Goal: Transaction & Acquisition: Download file/media

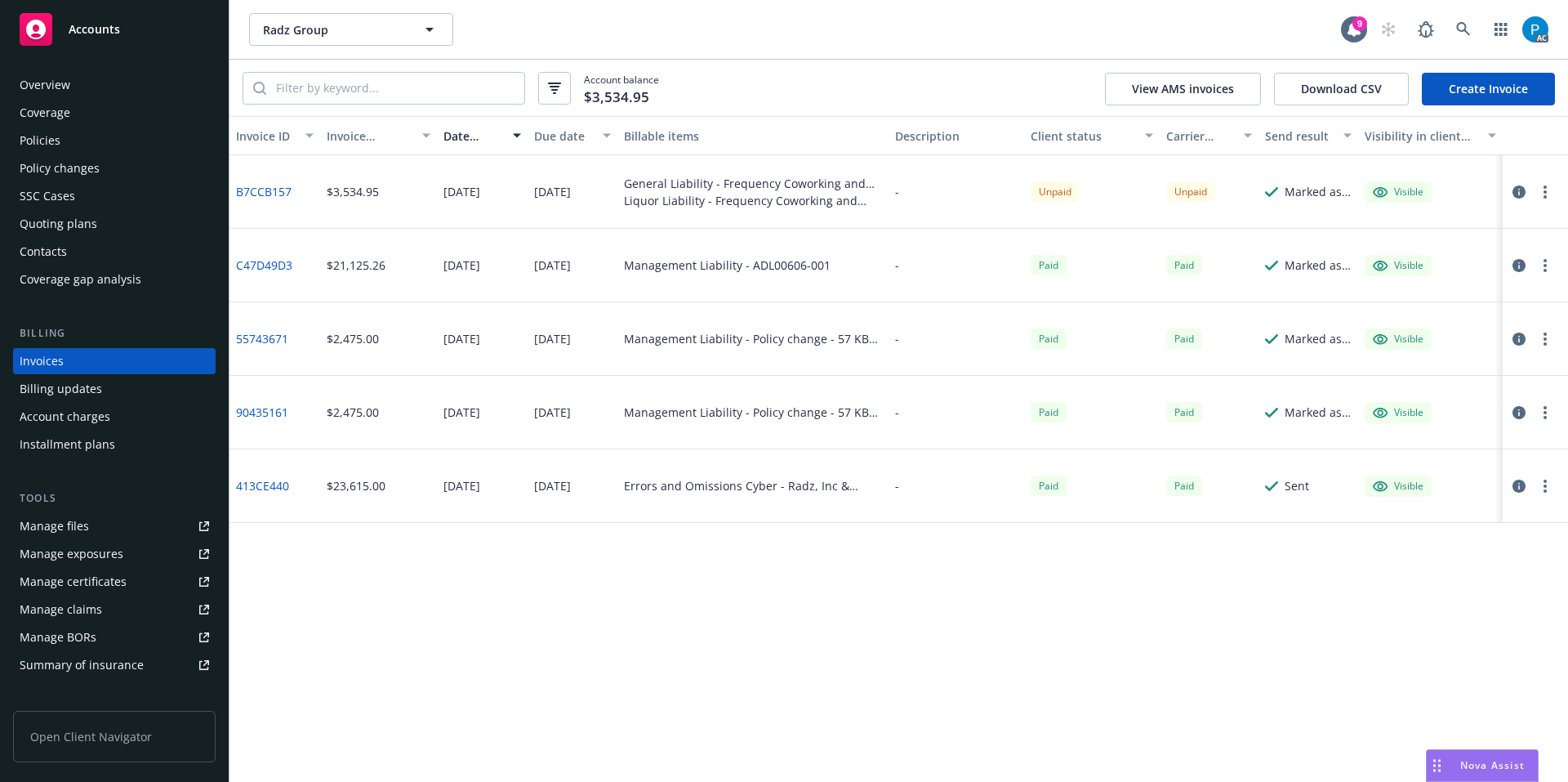
click at [137, 18] on div "Accounts" at bounding box center [114, 29] width 190 height 33
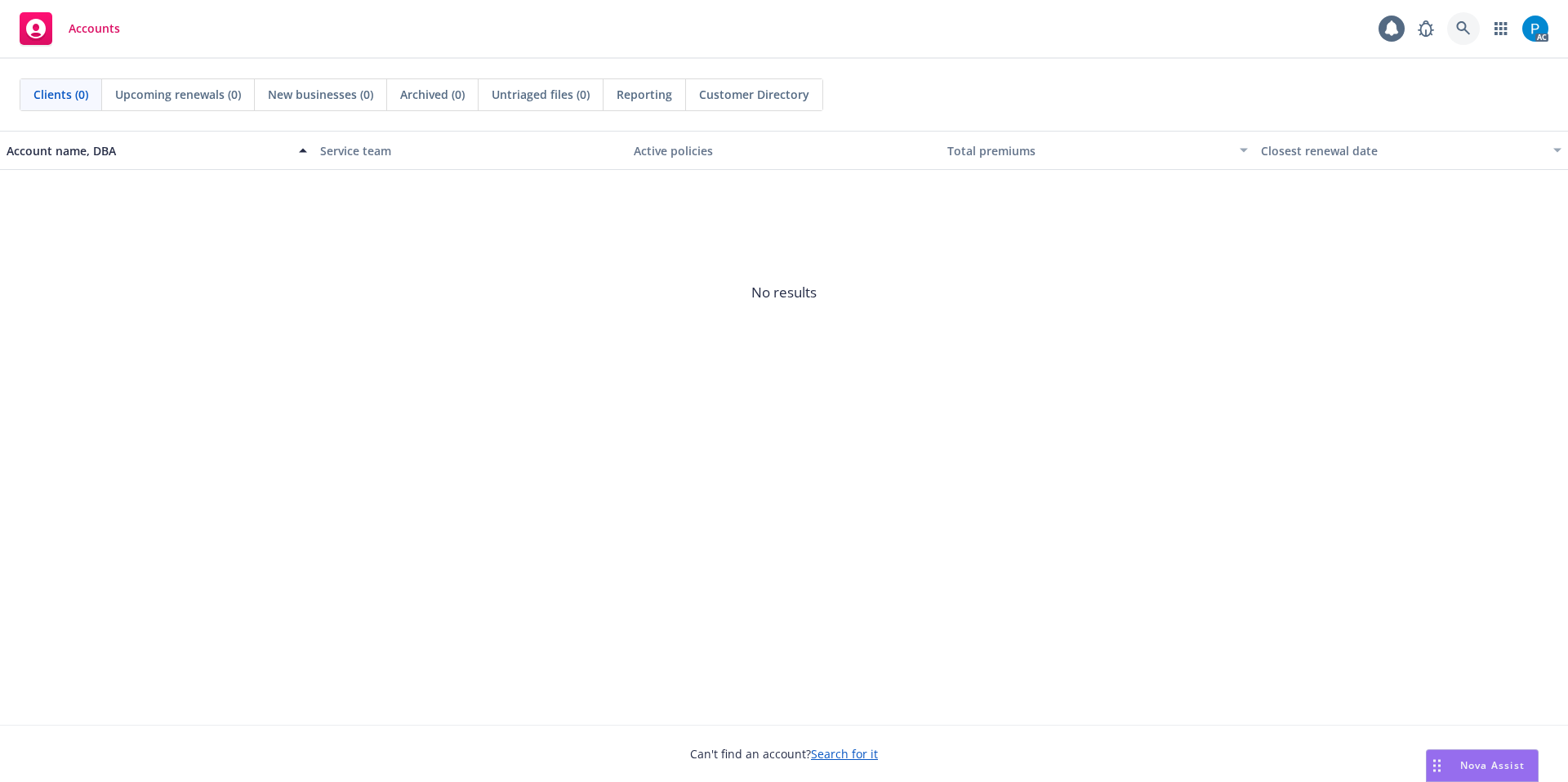
click at [1459, 33] on icon at bounding box center [1464, 29] width 15 height 15
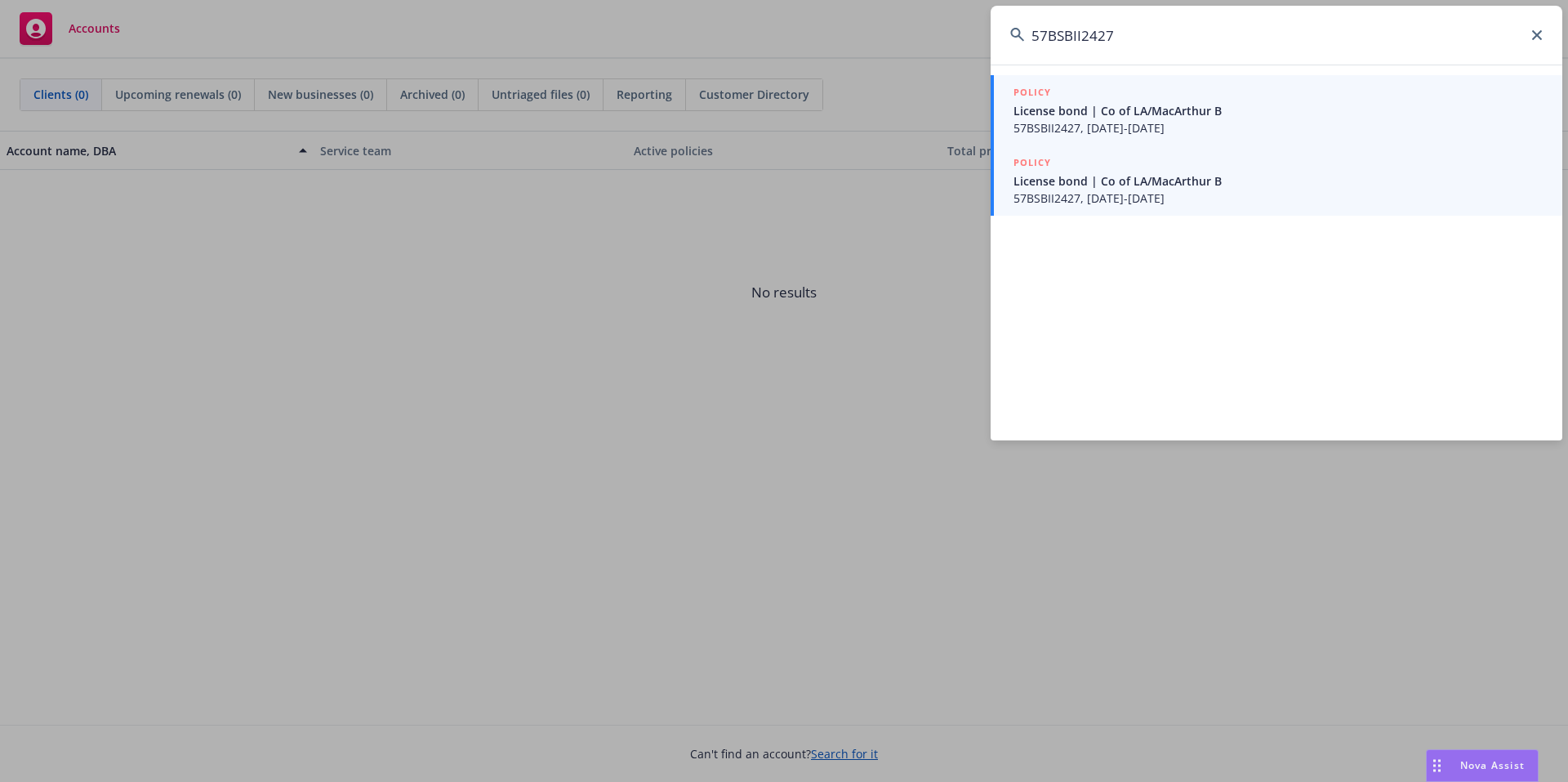
type input "57BSBII2427"
click at [1134, 121] on span "57BSBII2427, [DATE]-[DATE]" at bounding box center [1278, 128] width 529 height 17
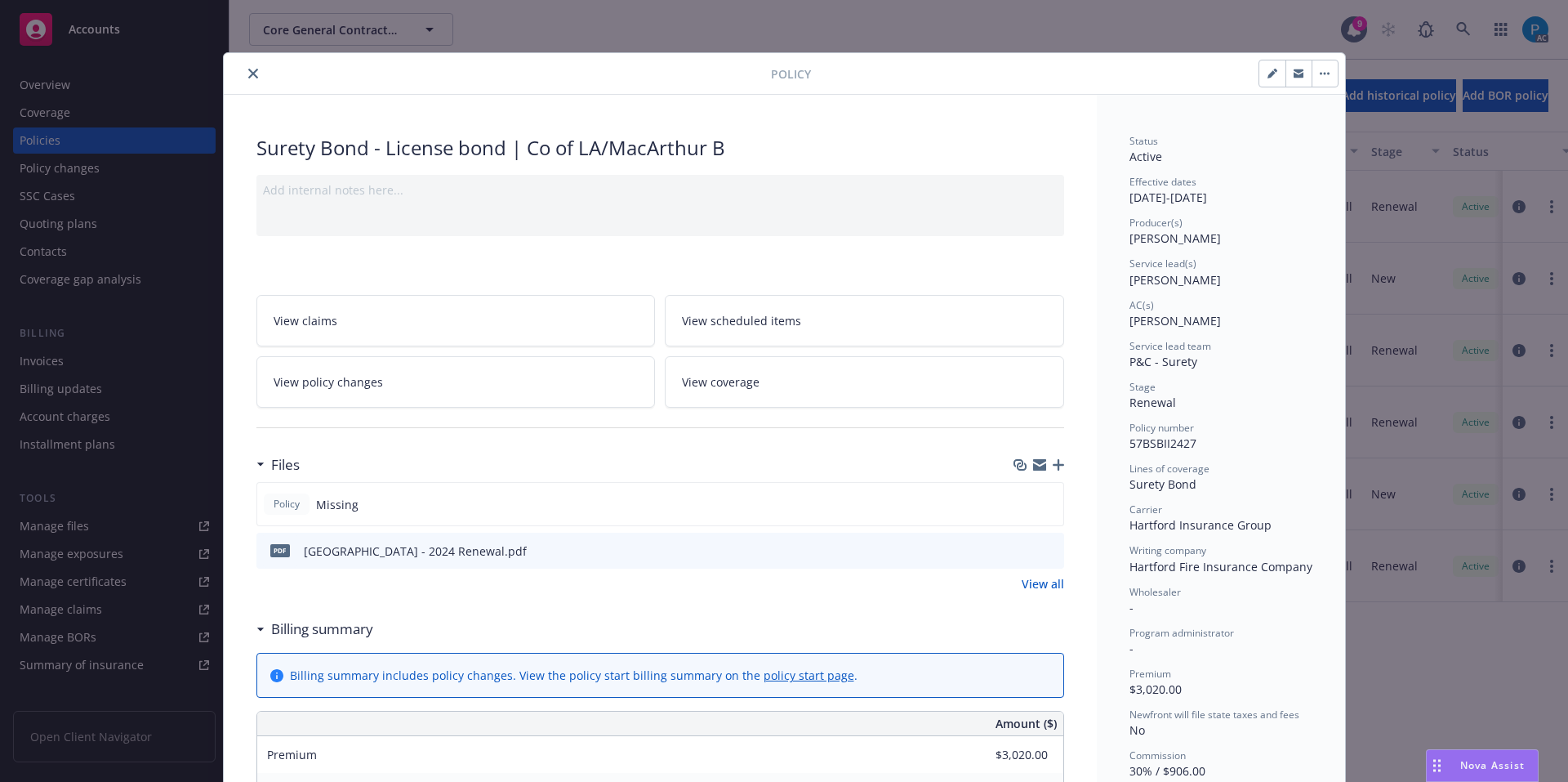
click at [102, 19] on div "Policy Surety Bond - License bond | Co of LA/MacArthur B Add internal notes her…" at bounding box center [784, 391] width 1568 height 782
click at [248, 70] on icon "close" at bounding box center [253, 74] width 10 height 10
click at [97, 27] on span "Accounts" at bounding box center [94, 30] width 51 height 13
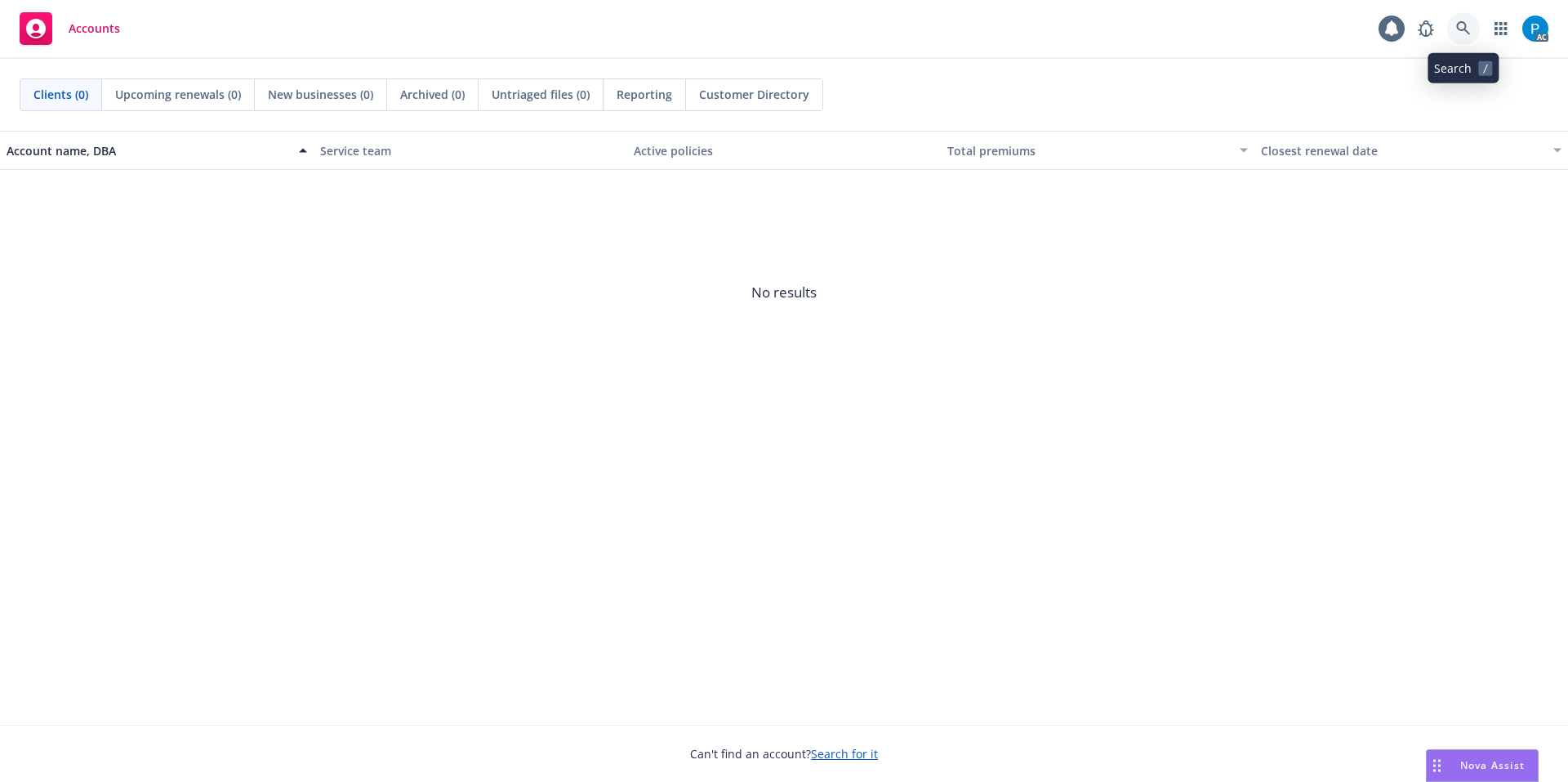
click at [1470, 27] on icon at bounding box center [1464, 29] width 15 height 15
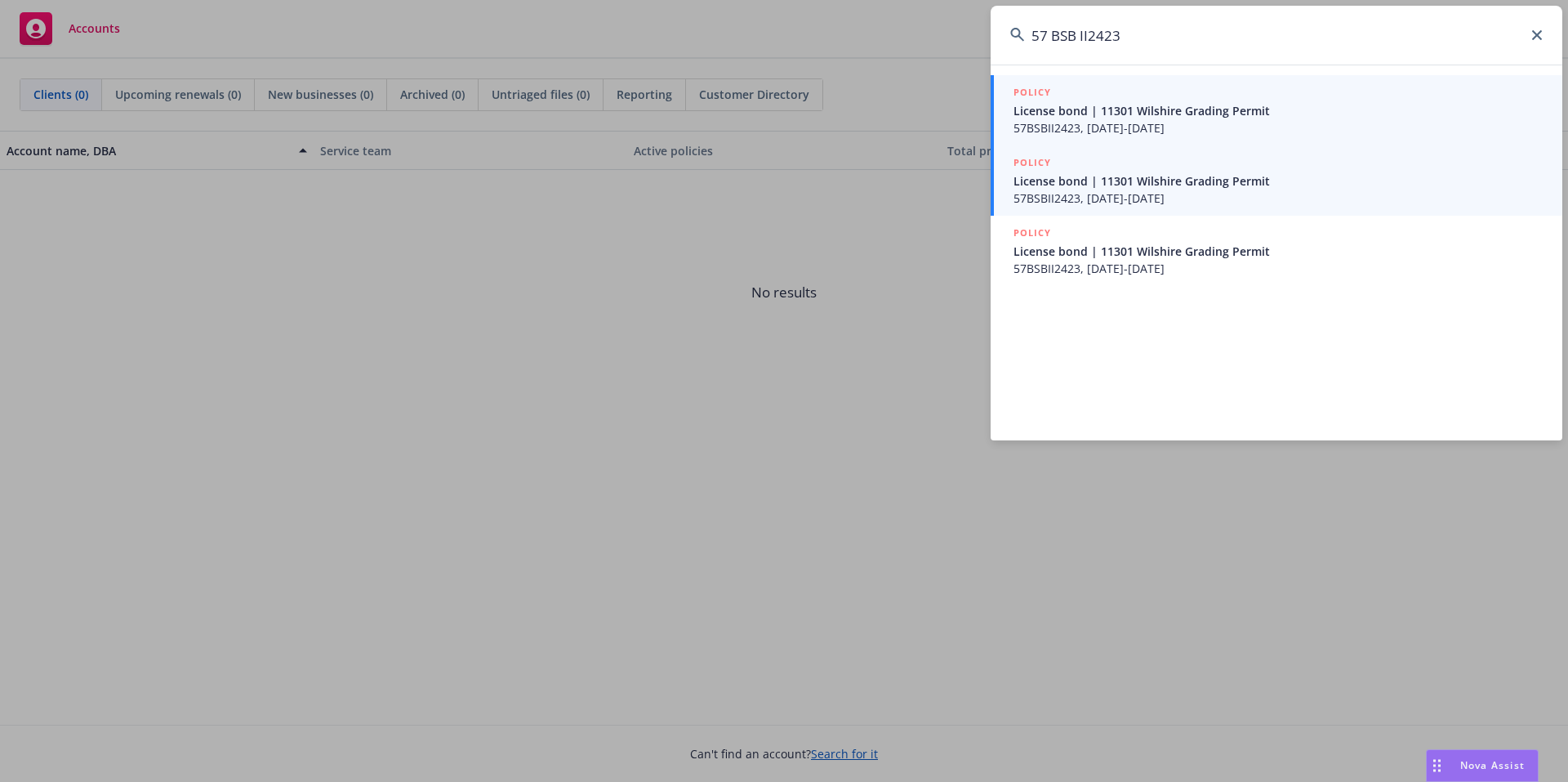
type input "57 BSB II2423"
click at [1155, 188] on span "License bond | 11301 Wilshire Grading Permit" at bounding box center [1278, 181] width 529 height 17
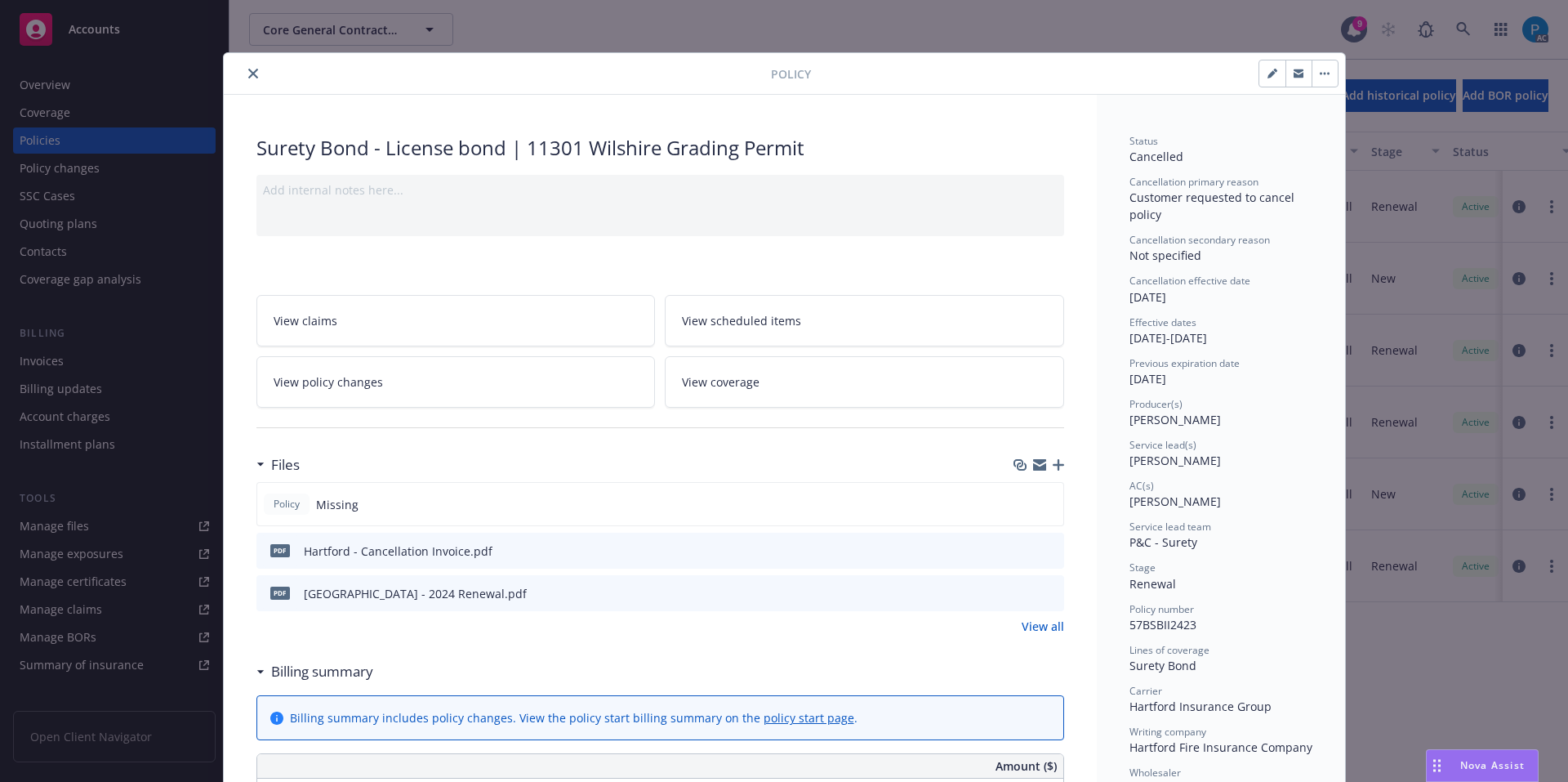
click at [250, 75] on icon "close" at bounding box center [253, 74] width 10 height 10
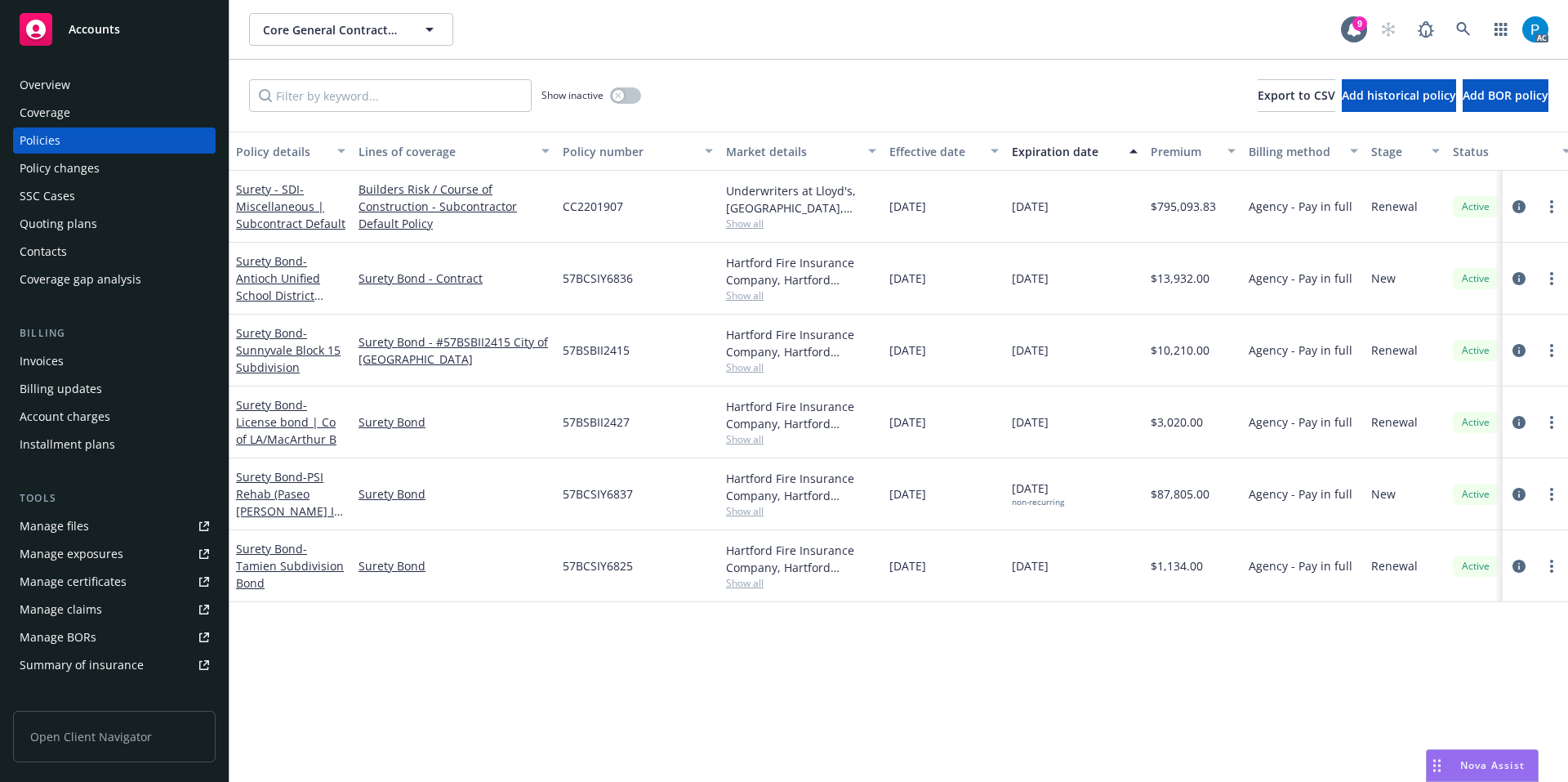
click at [106, 355] on div "Invoices" at bounding box center [114, 361] width 190 height 26
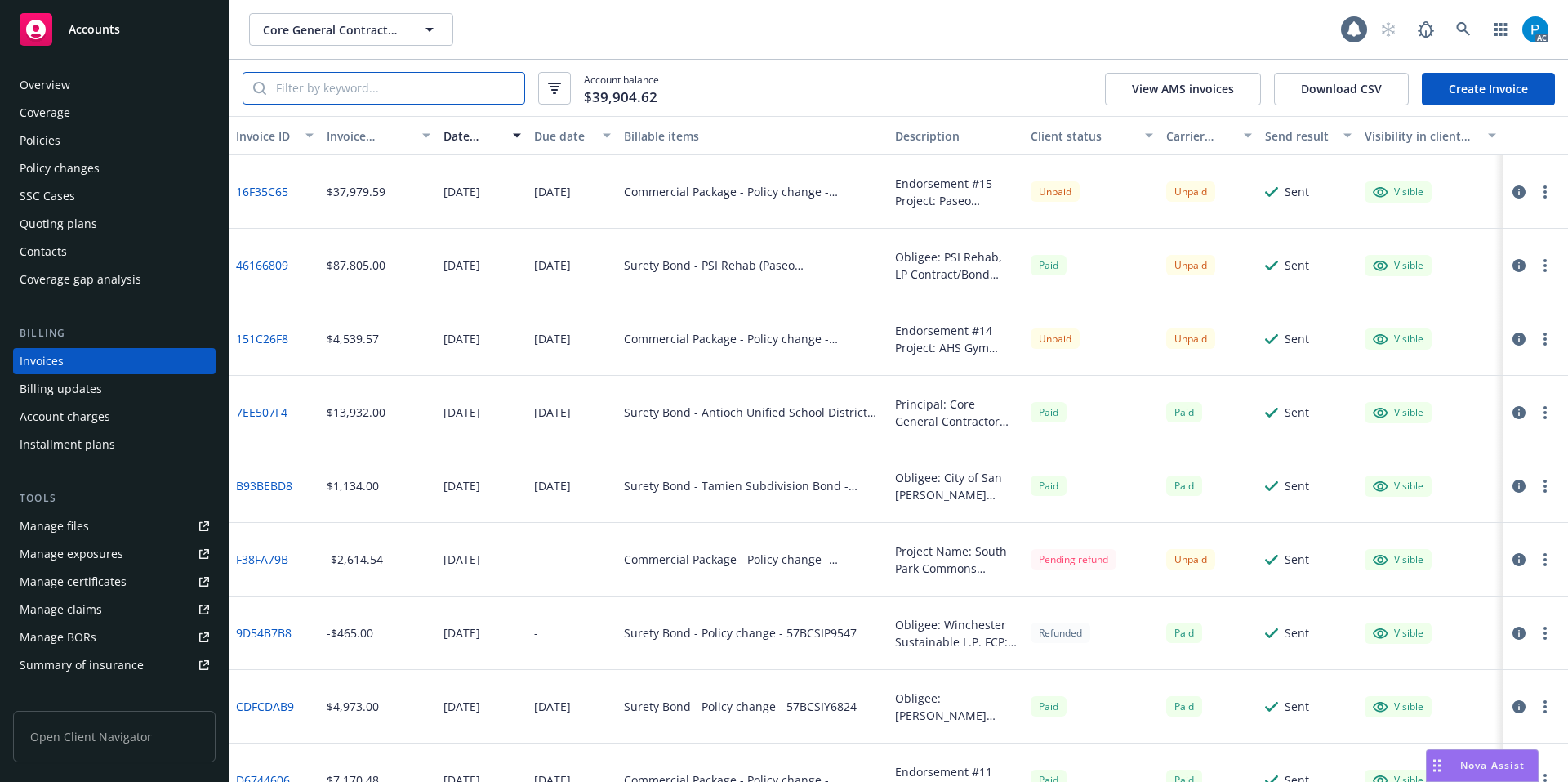
click at [391, 88] on input "search" at bounding box center [395, 88] width 258 height 31
paste input "57 BSB II2423"
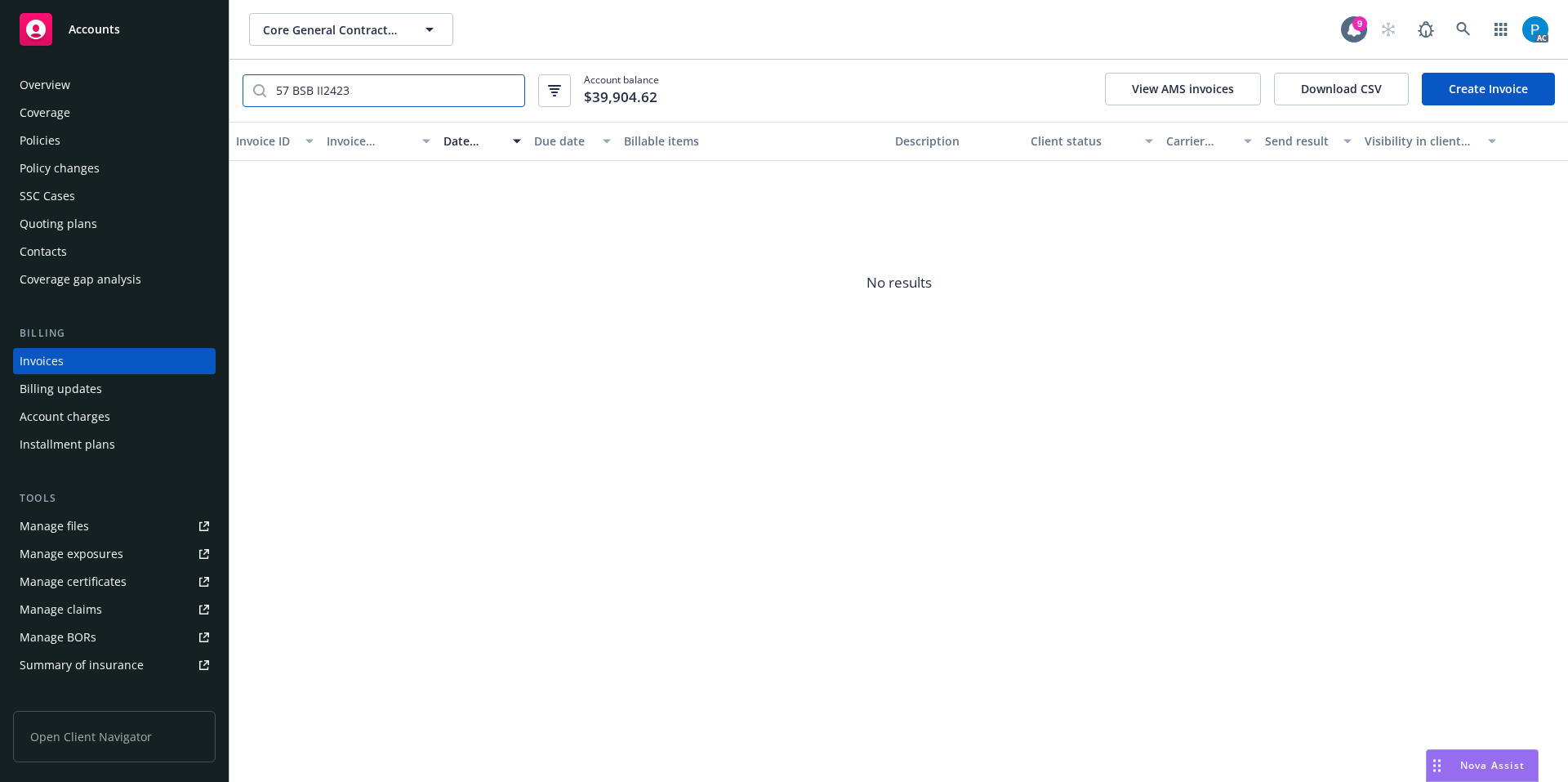
click at [294, 90] on input "57 BSB II2423" at bounding box center [395, 90] width 258 height 31
click at [357, 95] on input "57BSBII2423" at bounding box center [395, 90] width 258 height 31
type input "57BSBII2423"
click at [128, 45] on div "Accounts" at bounding box center [114, 29] width 190 height 33
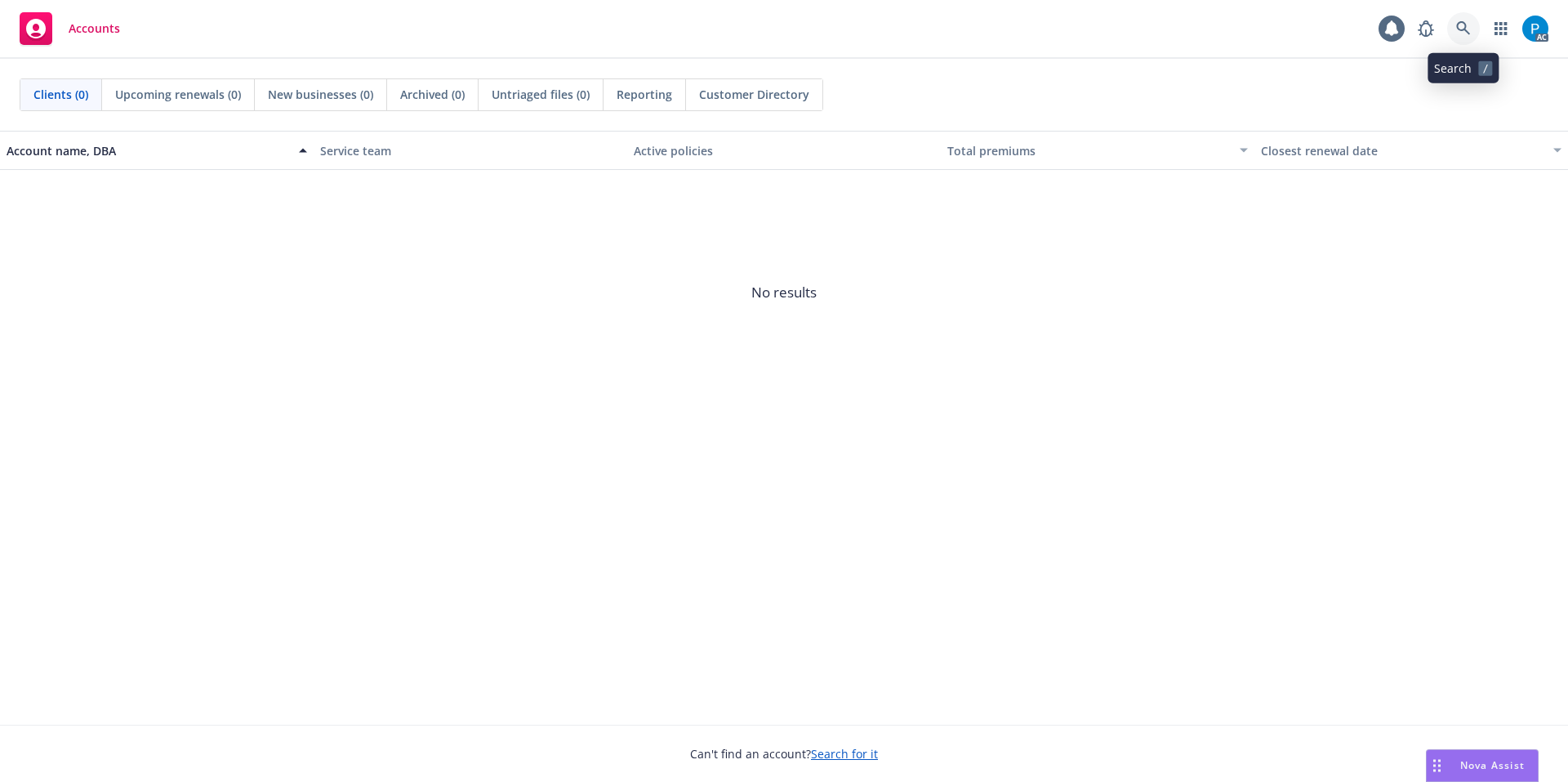
click at [1460, 23] on icon at bounding box center [1464, 29] width 15 height 15
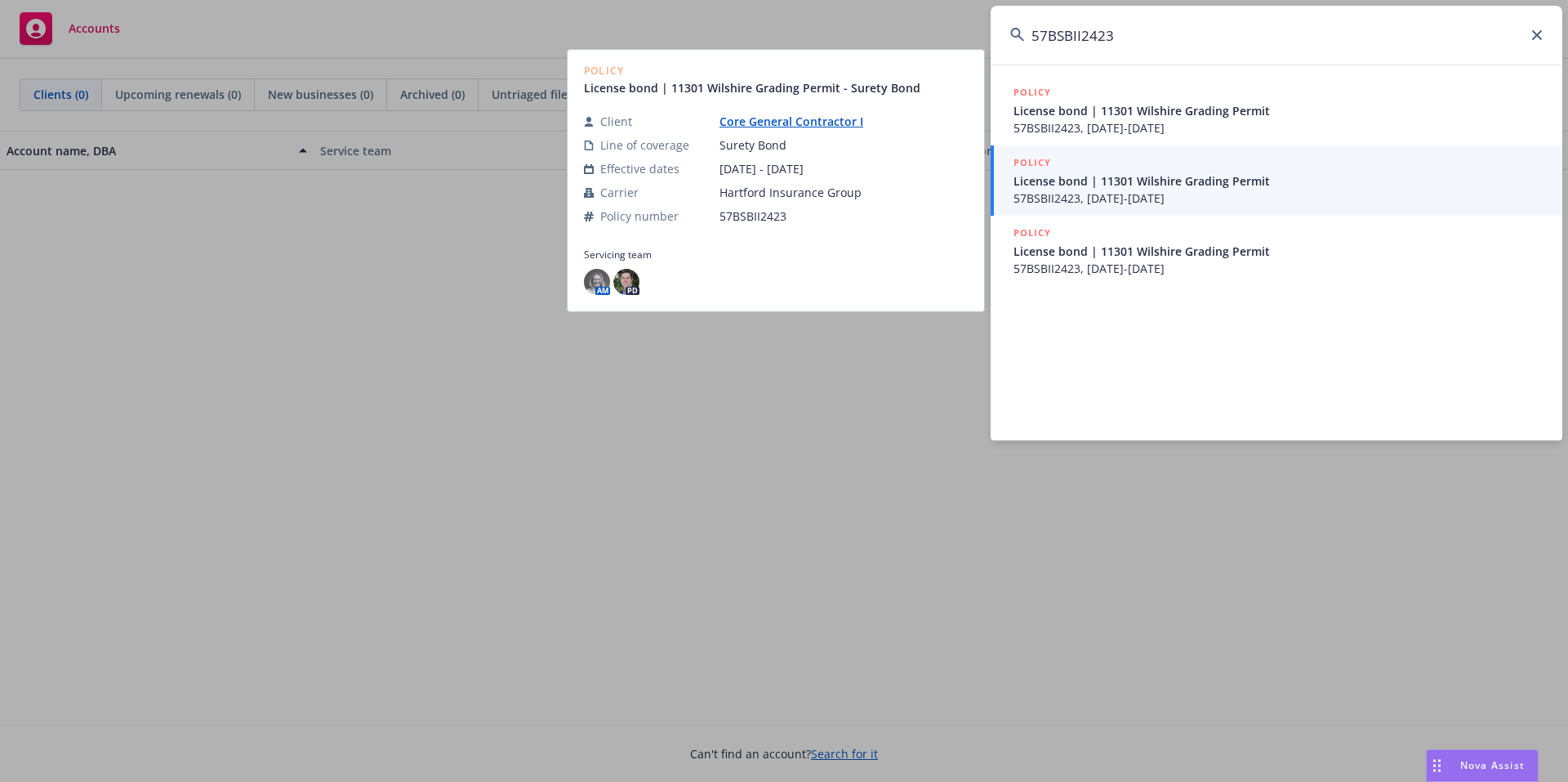
type input "57BSBII2423"
click at [1173, 181] on span "License bond | 11301 Wilshire Grading Permit" at bounding box center [1278, 181] width 529 height 17
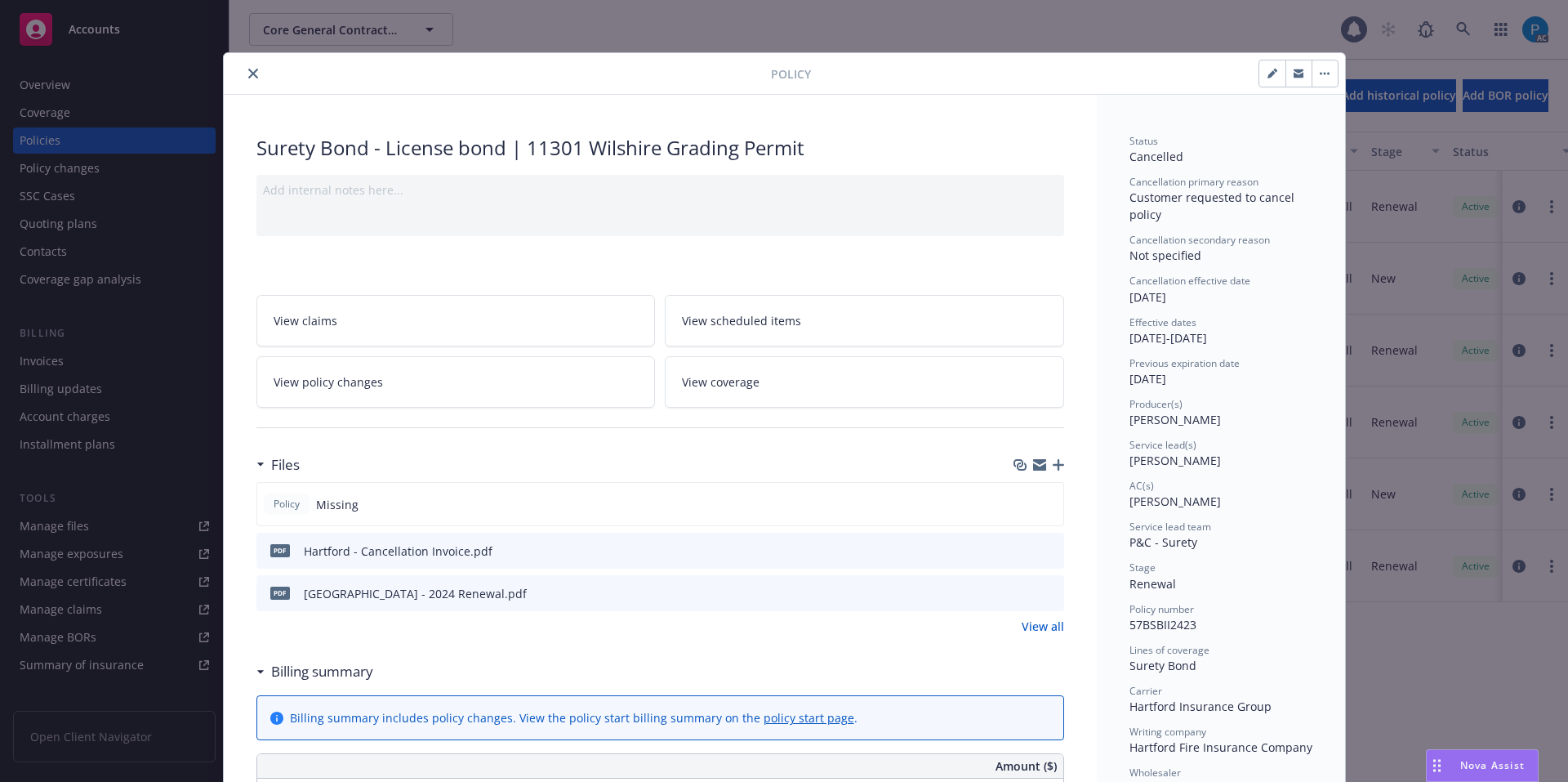
scroll to position [49, 0]
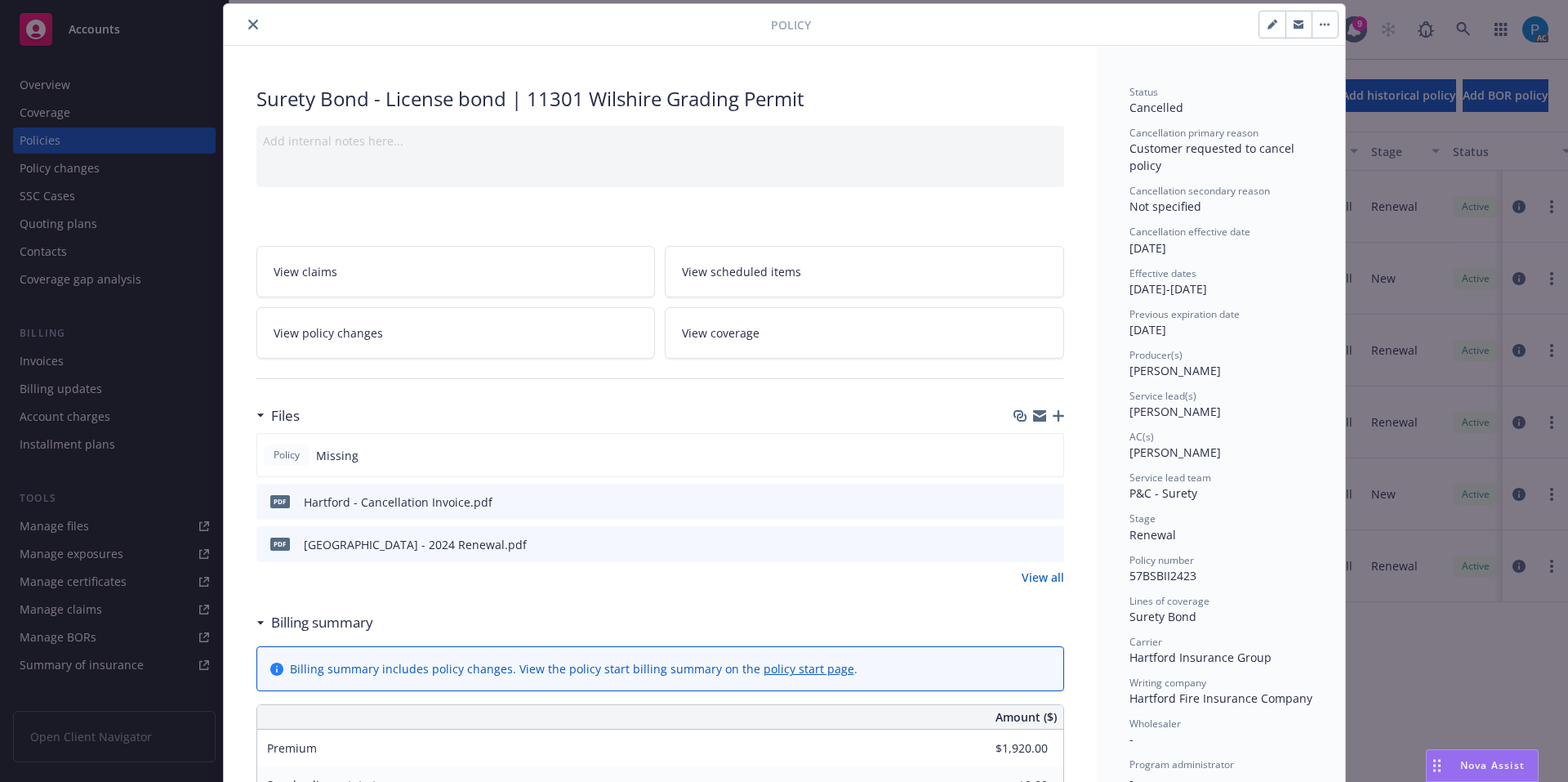
click at [248, 20] on icon "close" at bounding box center [253, 24] width 10 height 10
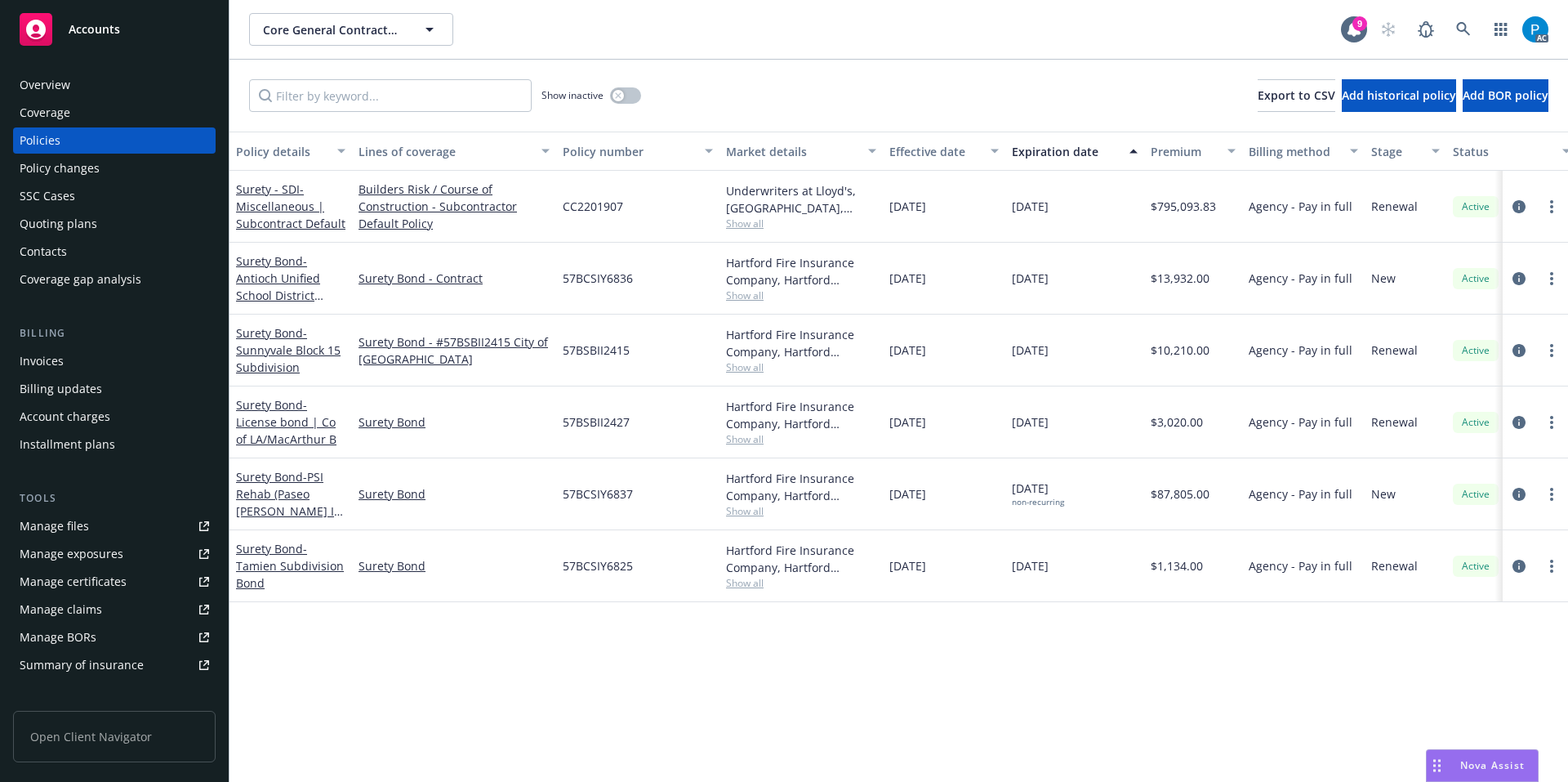
click at [74, 362] on div "Invoices" at bounding box center [114, 361] width 190 height 26
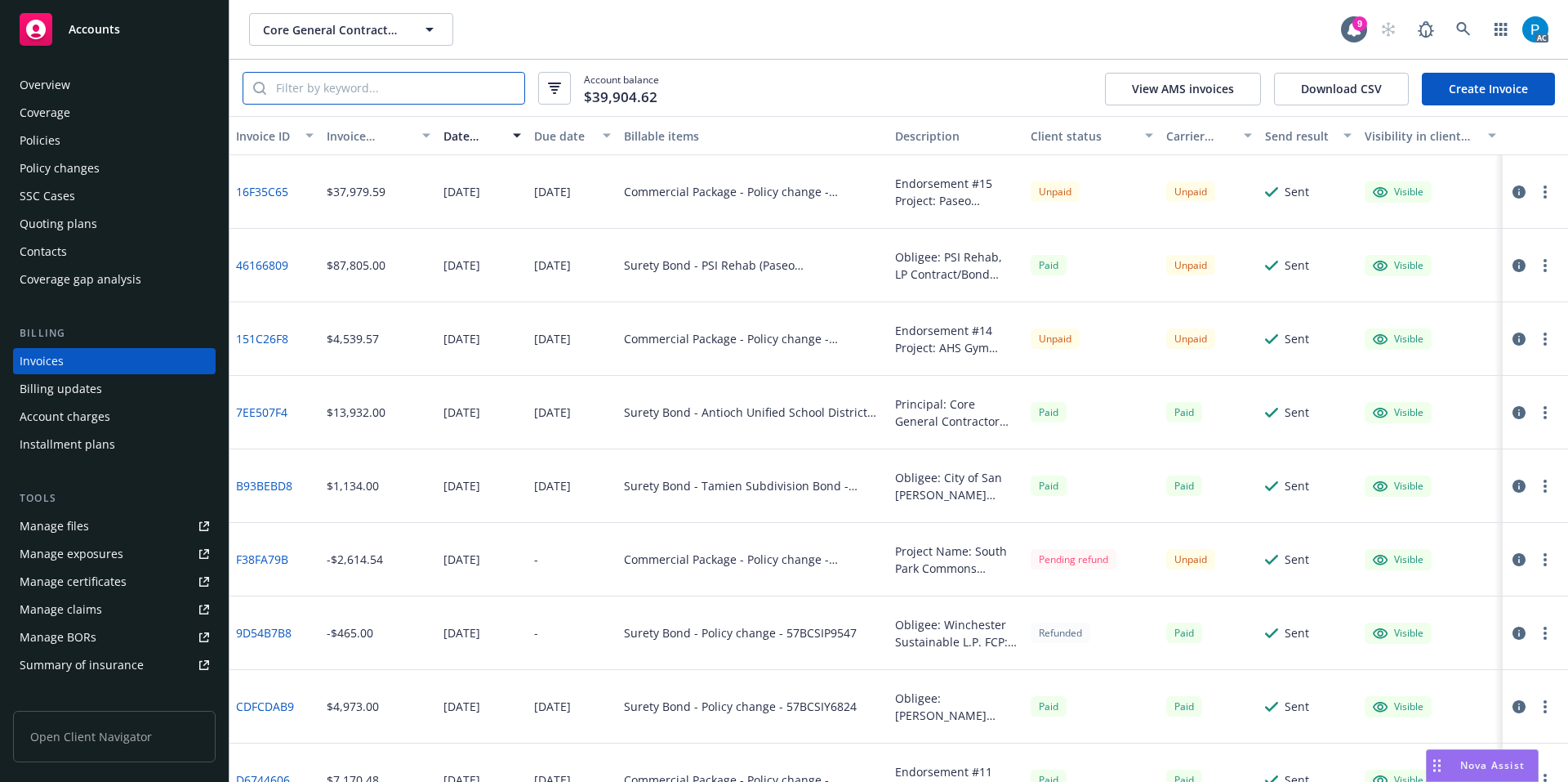
click at [417, 89] on input "search" at bounding box center [395, 88] width 258 height 31
paste input "57BSBII2423"
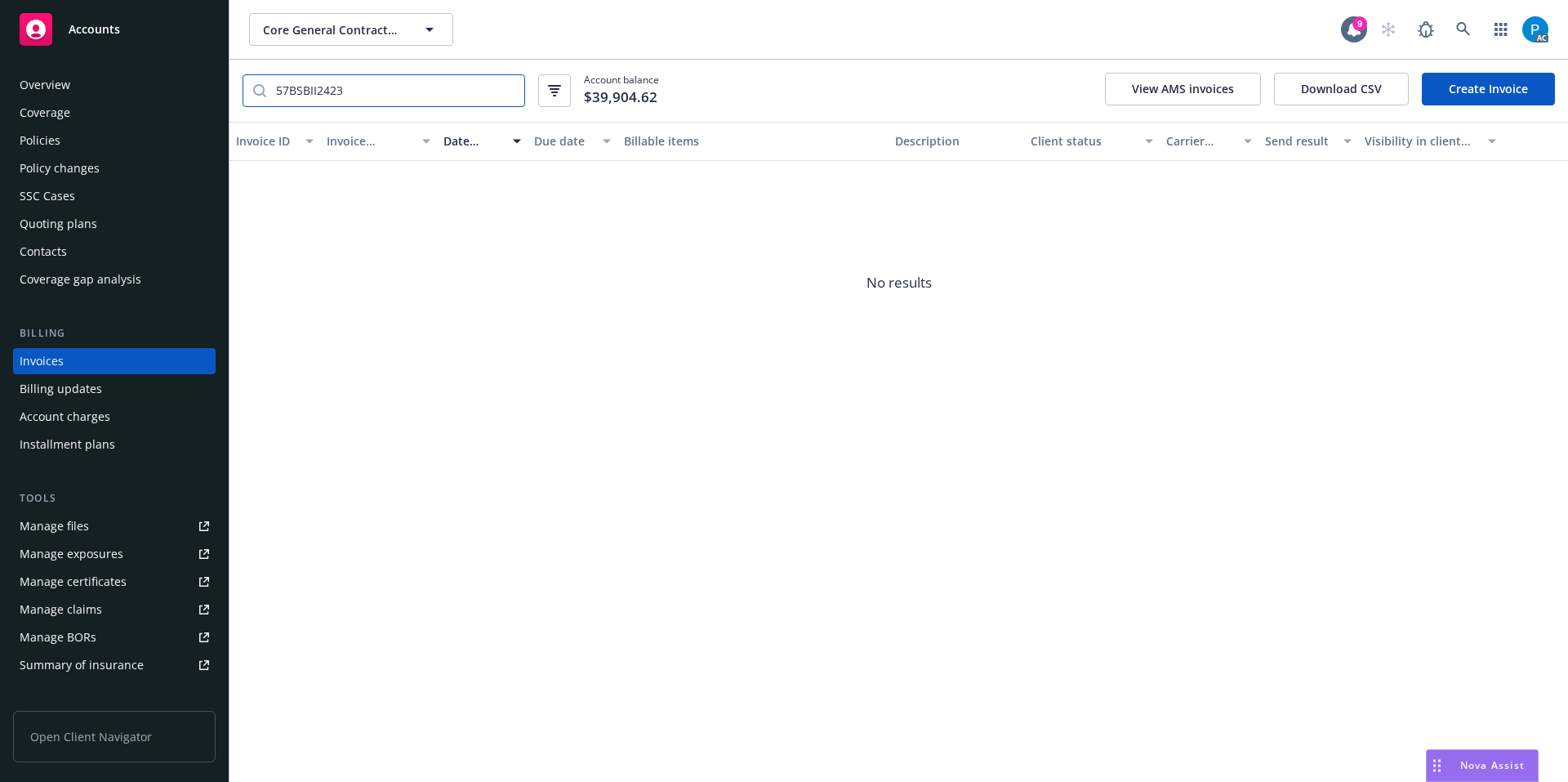
type input "57BSBII2423"
click at [160, 26] on div "Accounts" at bounding box center [114, 29] width 190 height 33
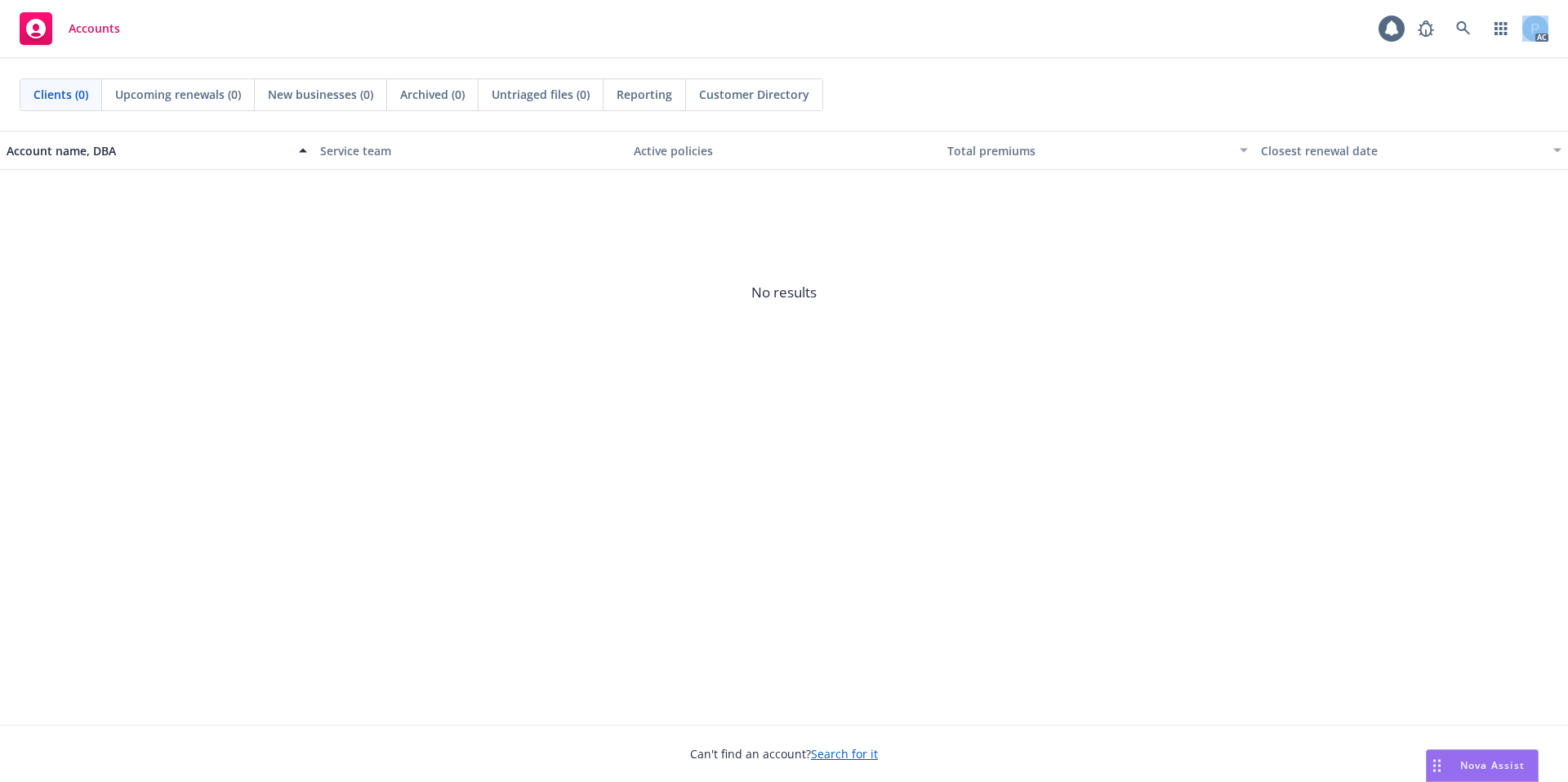
click at [160, 26] on div "Accounts AC" at bounding box center [784, 29] width 1568 height 59
click at [1450, 27] on link at bounding box center [1463, 28] width 33 height 33
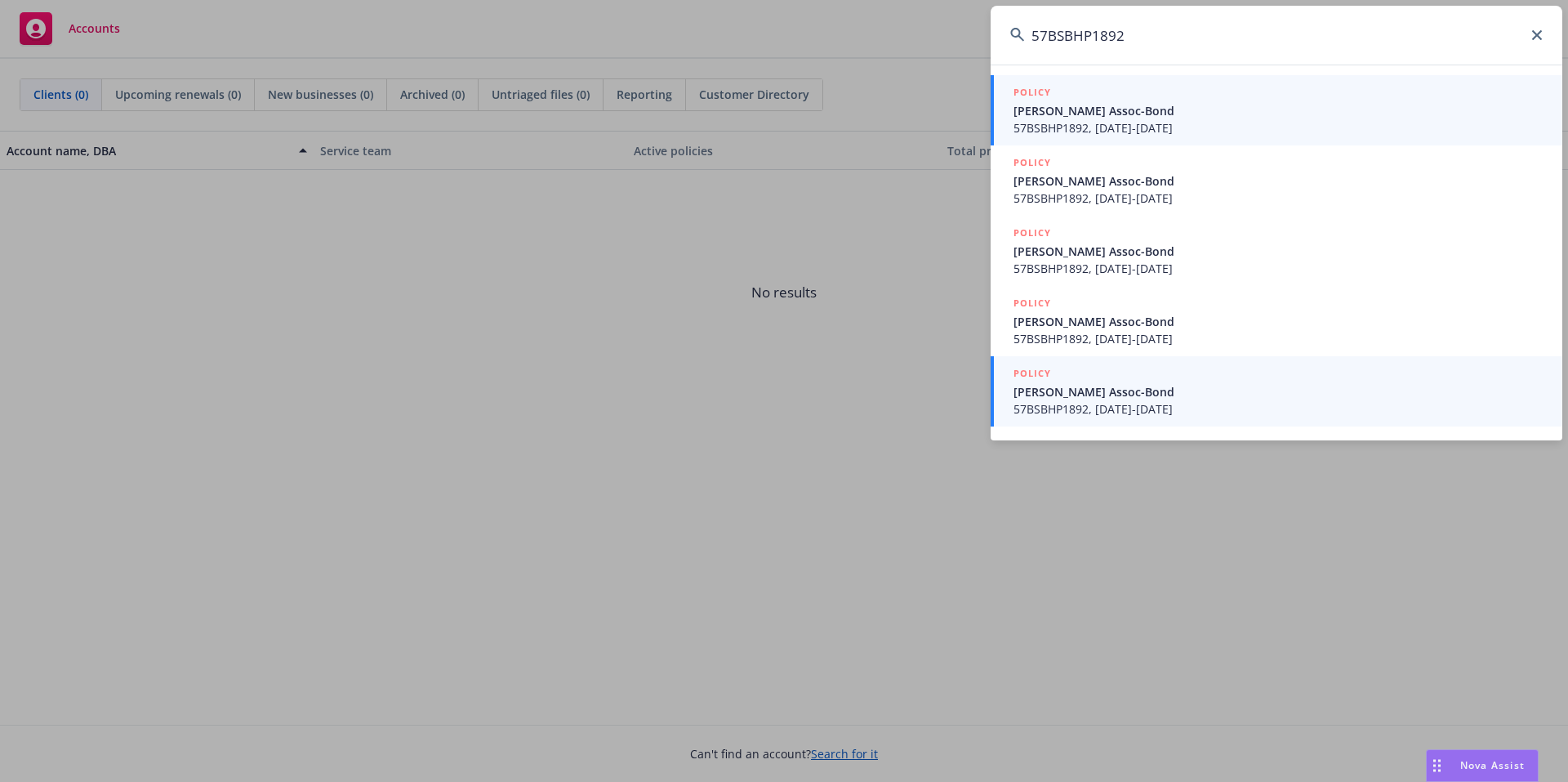
type input "57BSBHP1892"
click at [1090, 391] on span "[PERSON_NAME] Assoc-Bond" at bounding box center [1278, 392] width 529 height 17
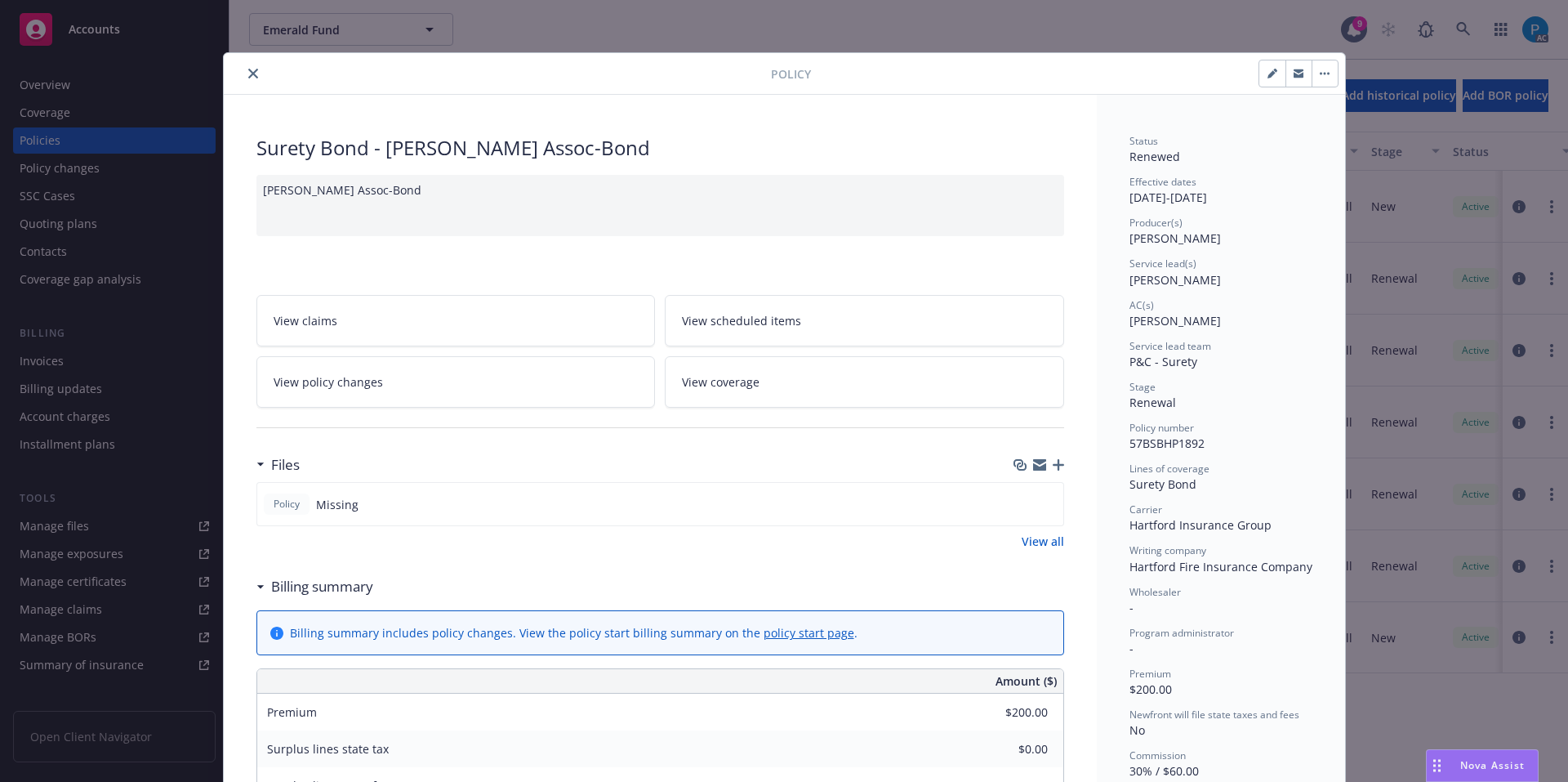
click at [244, 74] on button "close" at bounding box center [253, 73] width 20 height 20
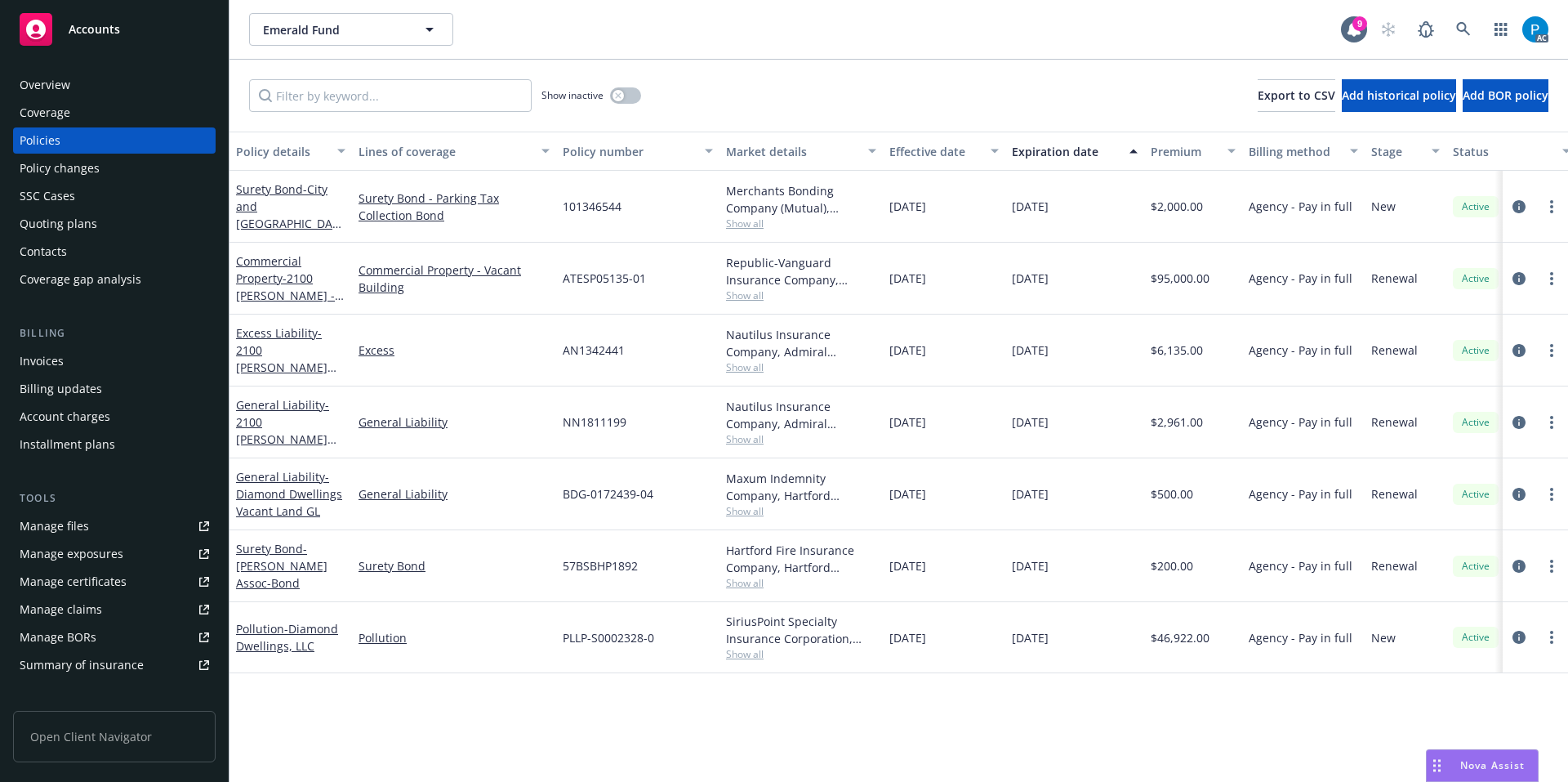
click at [48, 362] on div "Invoices" at bounding box center [41, 361] width 44 height 26
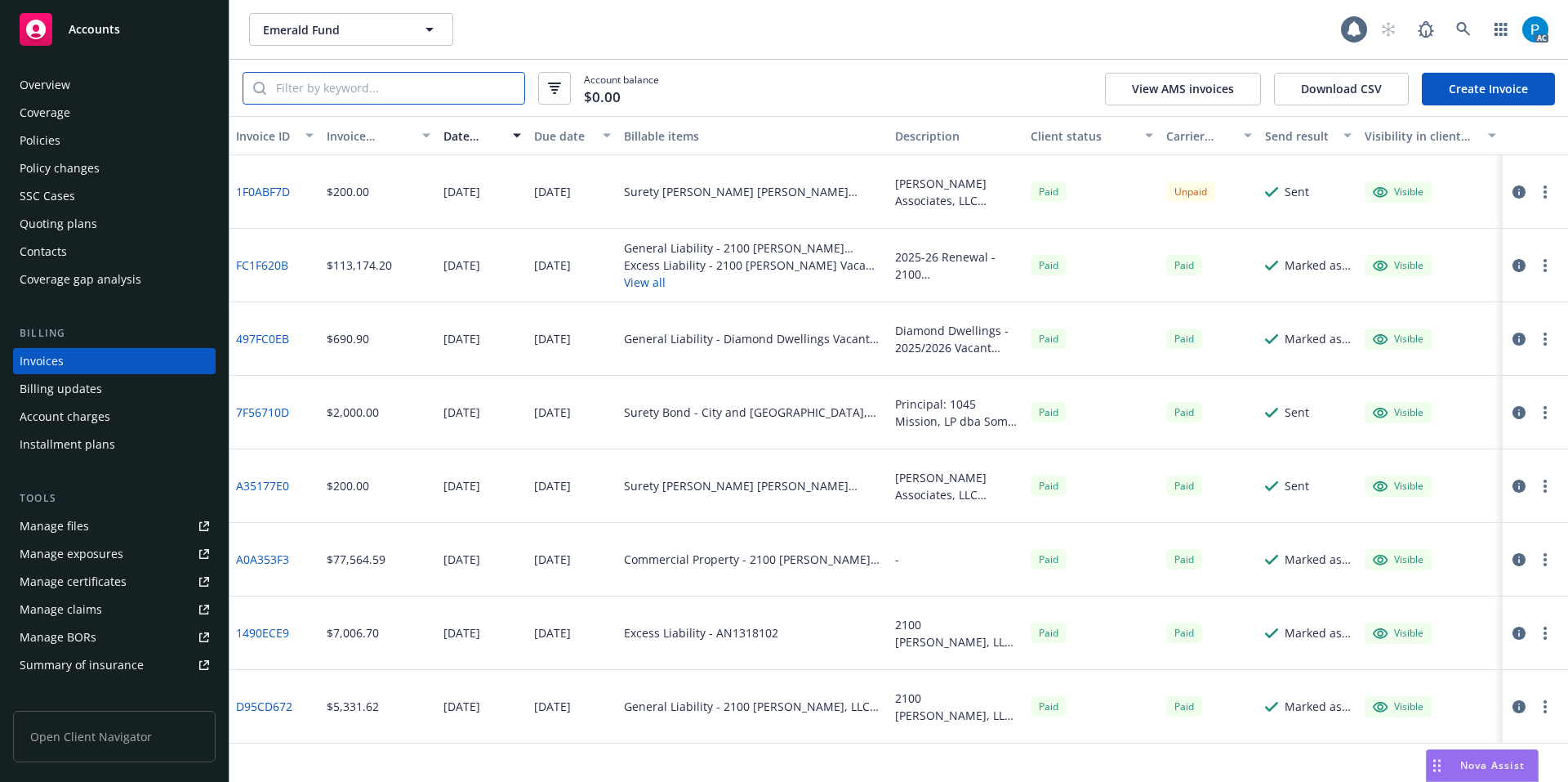
click at [352, 97] on input "search" at bounding box center [395, 88] width 258 height 31
paste input "57BSBHP1892"
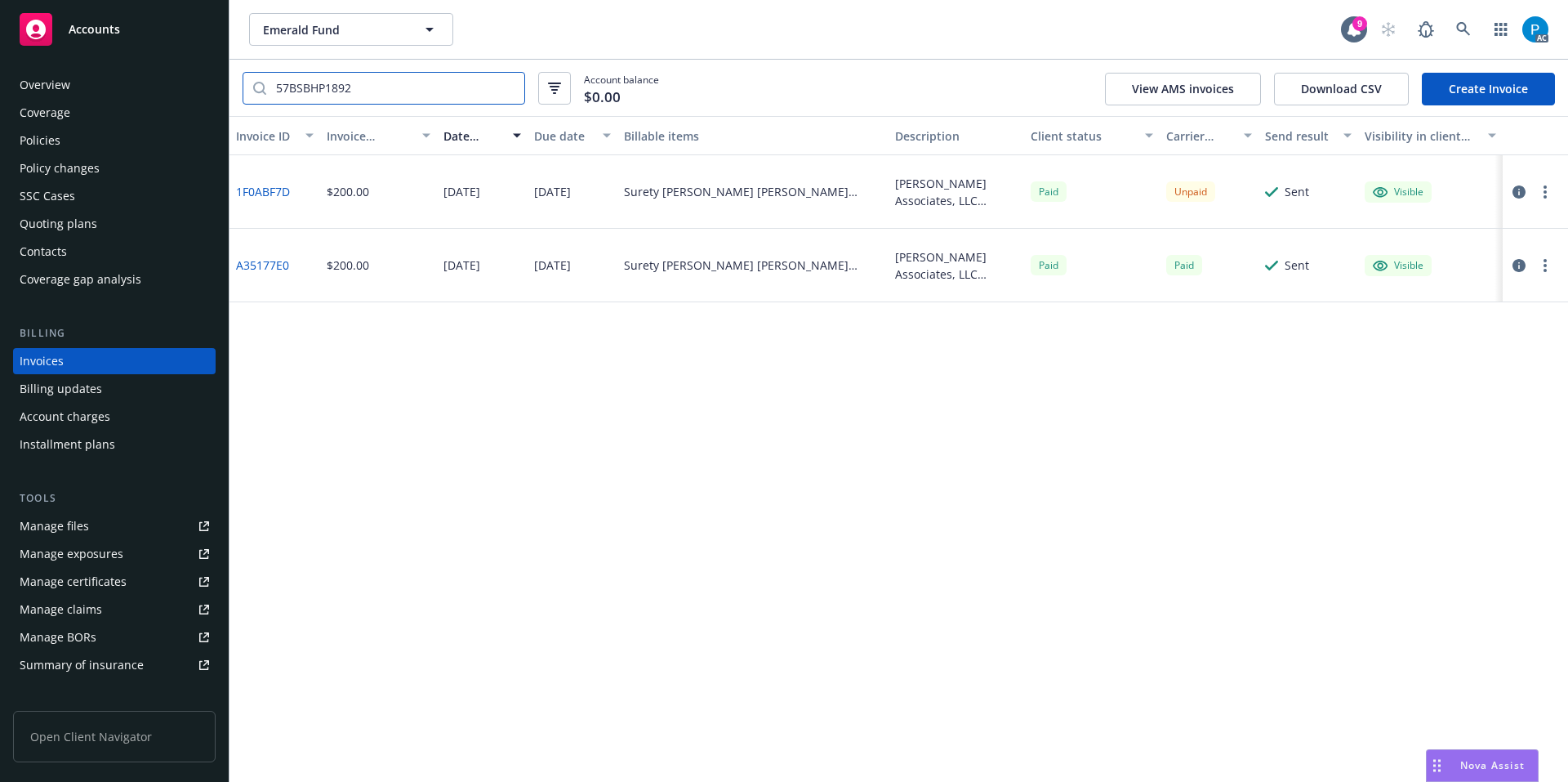
type input "57BSBHP1892"
click at [1518, 189] on icon "button" at bounding box center [1519, 192] width 13 height 13
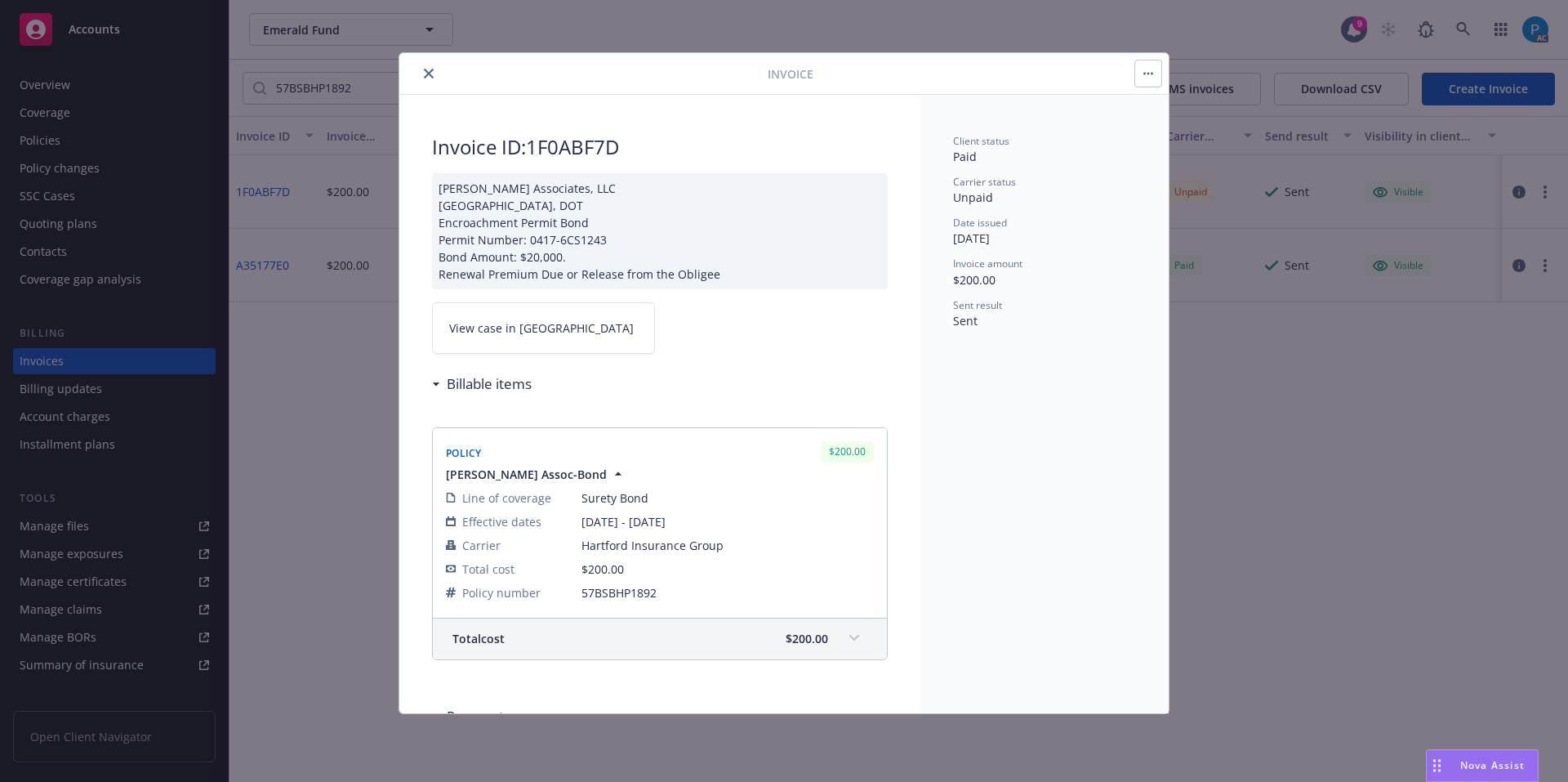
click at [547, 330] on link "View case in [GEOGRAPHIC_DATA]" at bounding box center [543, 328] width 223 height 51
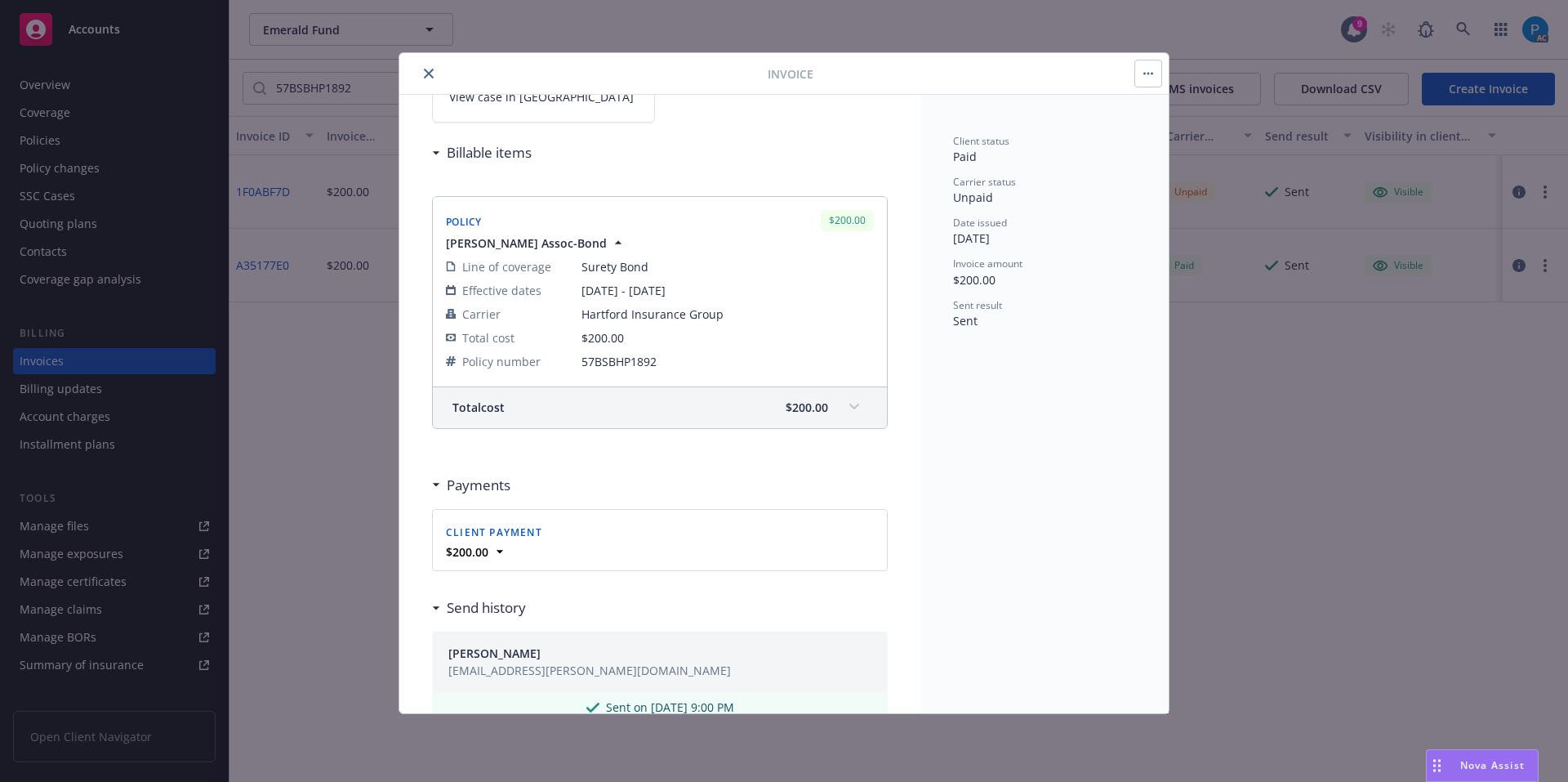
scroll to position [790, 0]
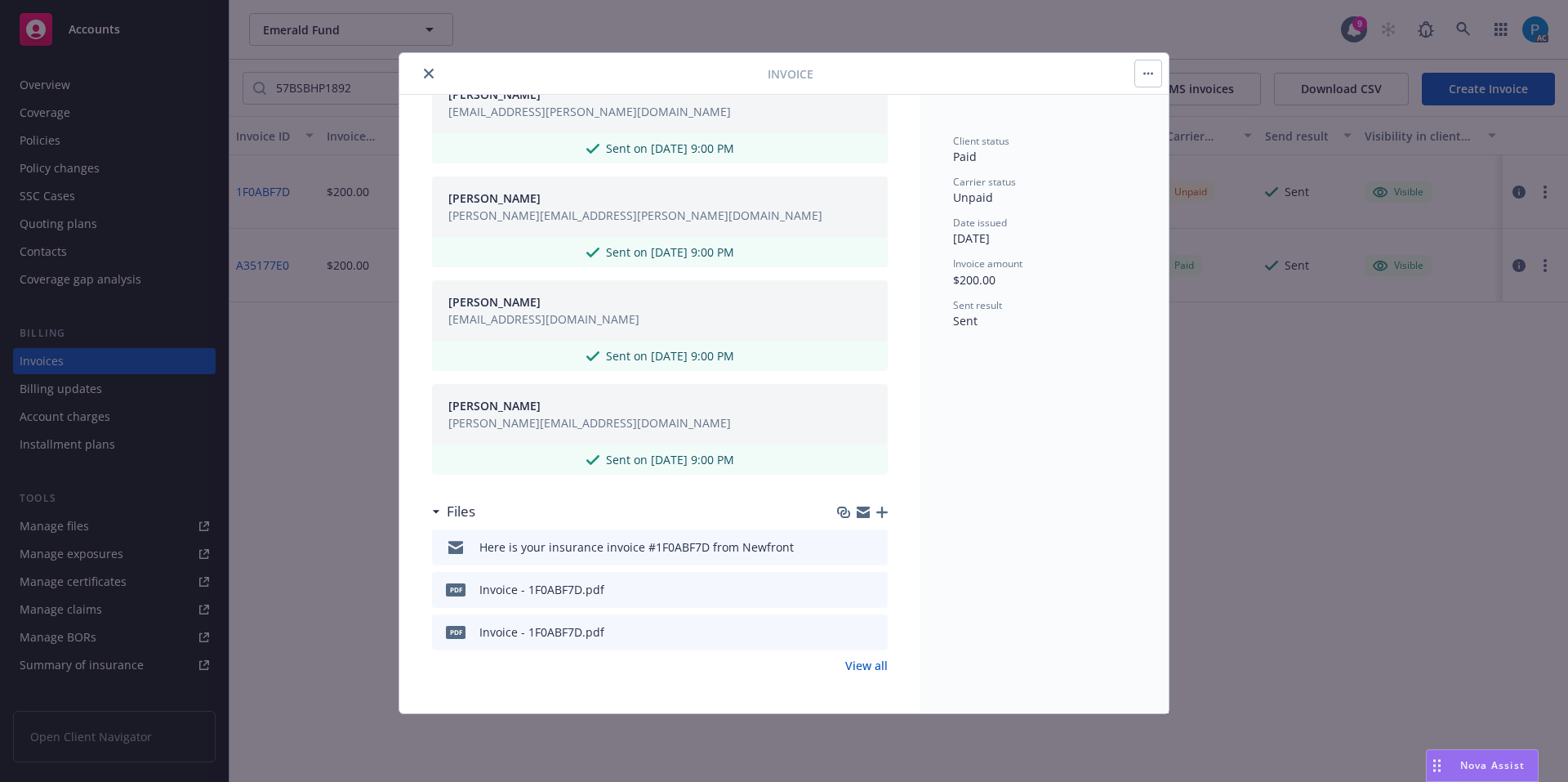
click at [862, 663] on link "View all" at bounding box center [866, 666] width 43 height 17
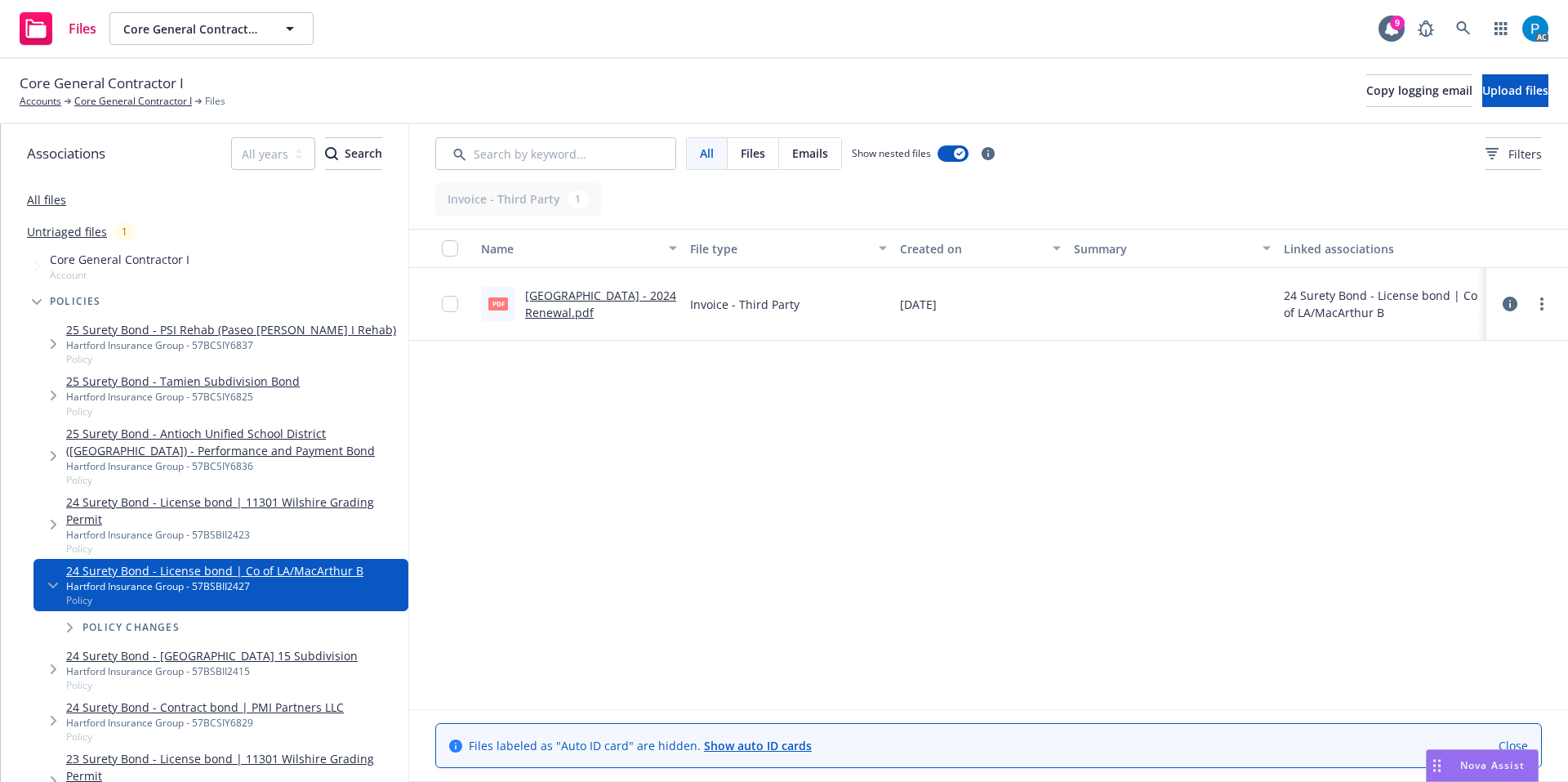
click at [638, 301] on link "[GEOGRAPHIC_DATA] - 2024 Renewal.pdf" at bounding box center [600, 303] width 151 height 33
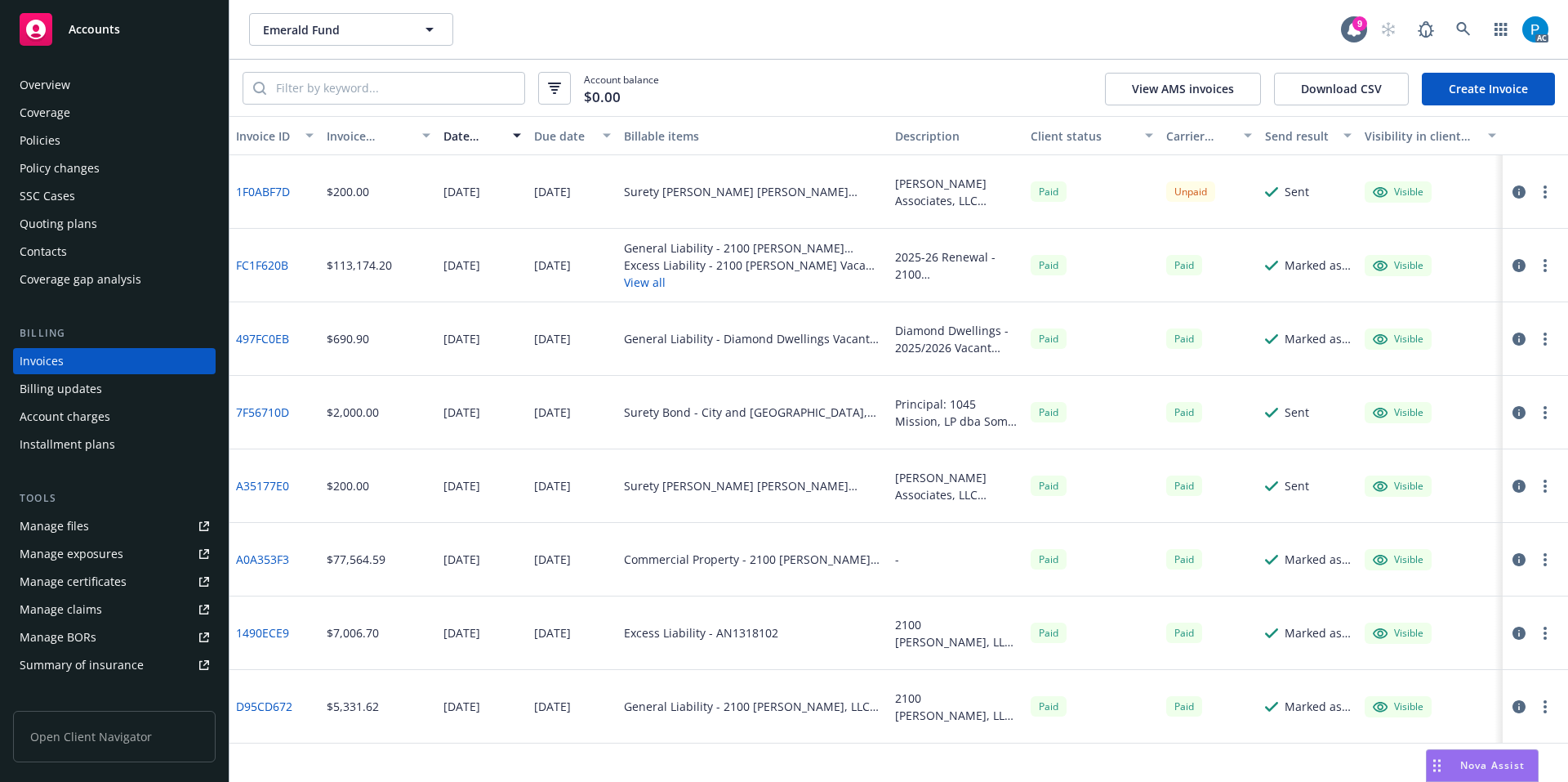
click at [118, 23] on span "Accounts" at bounding box center [94, 30] width 51 height 13
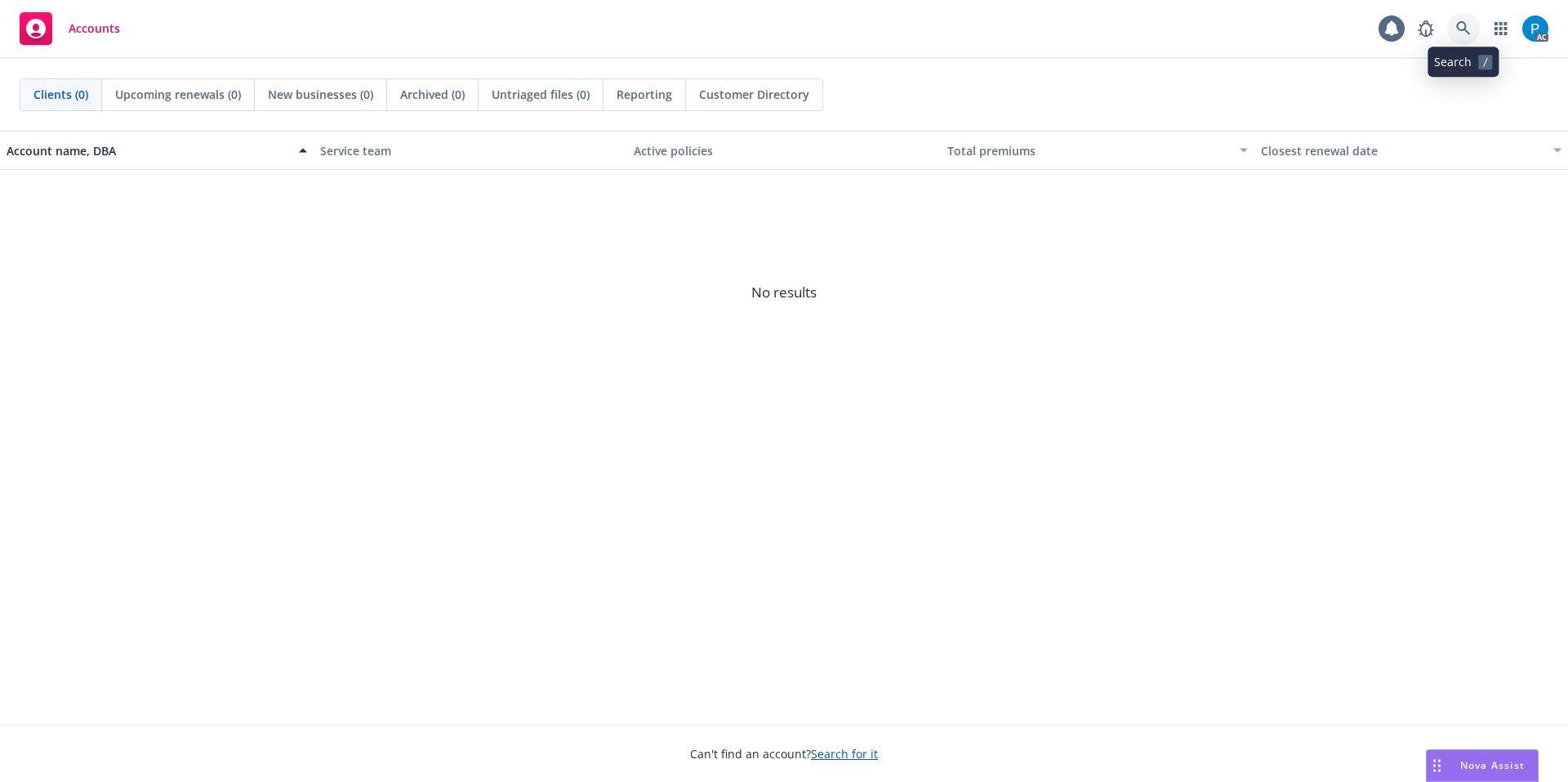
click at [1457, 26] on icon at bounding box center [1463, 28] width 14 height 14
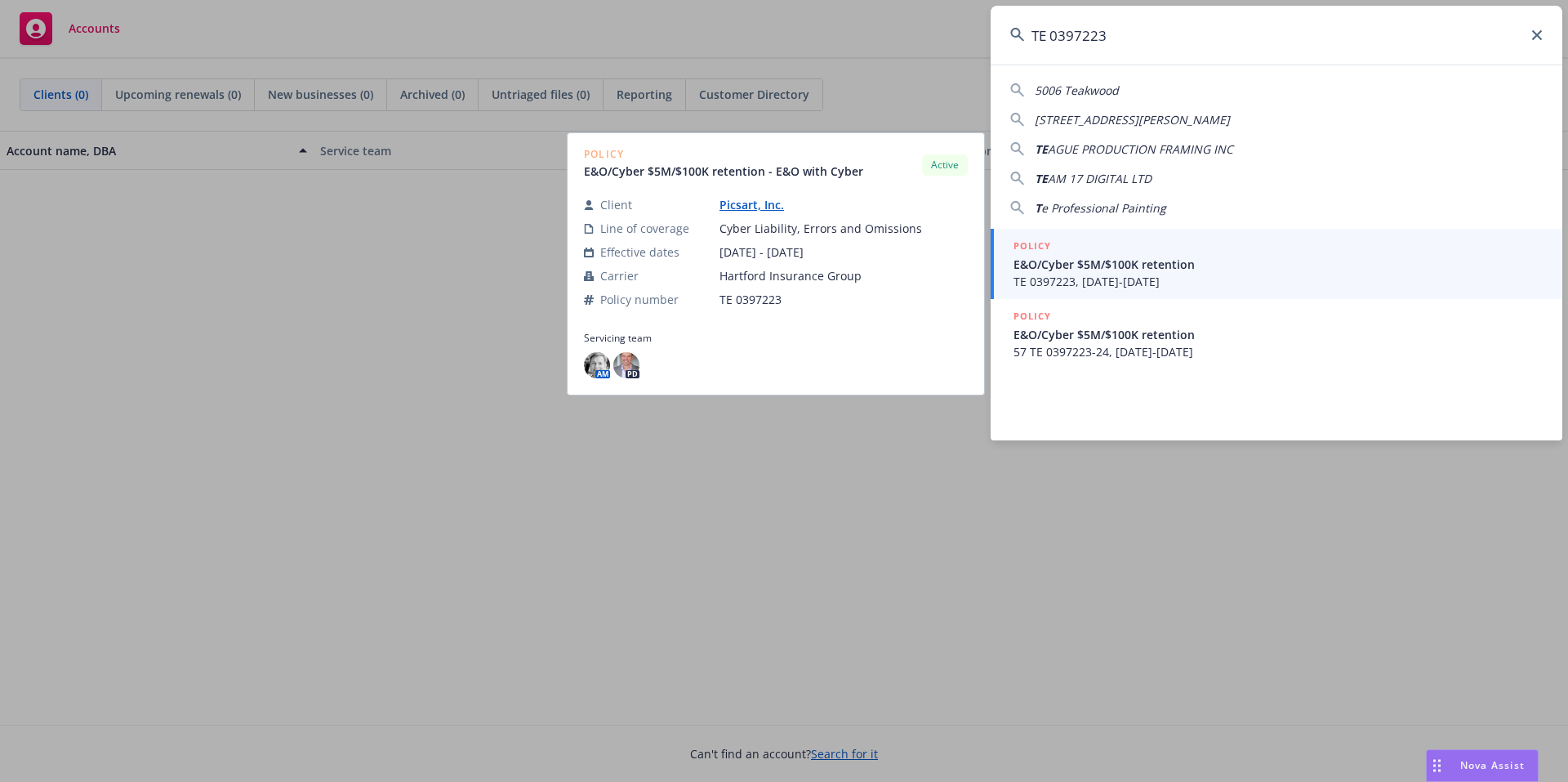
type input "TE 0397223"
click at [1190, 278] on span "TE 0397223, 07/15/2025-07/15/2026" at bounding box center [1278, 281] width 529 height 17
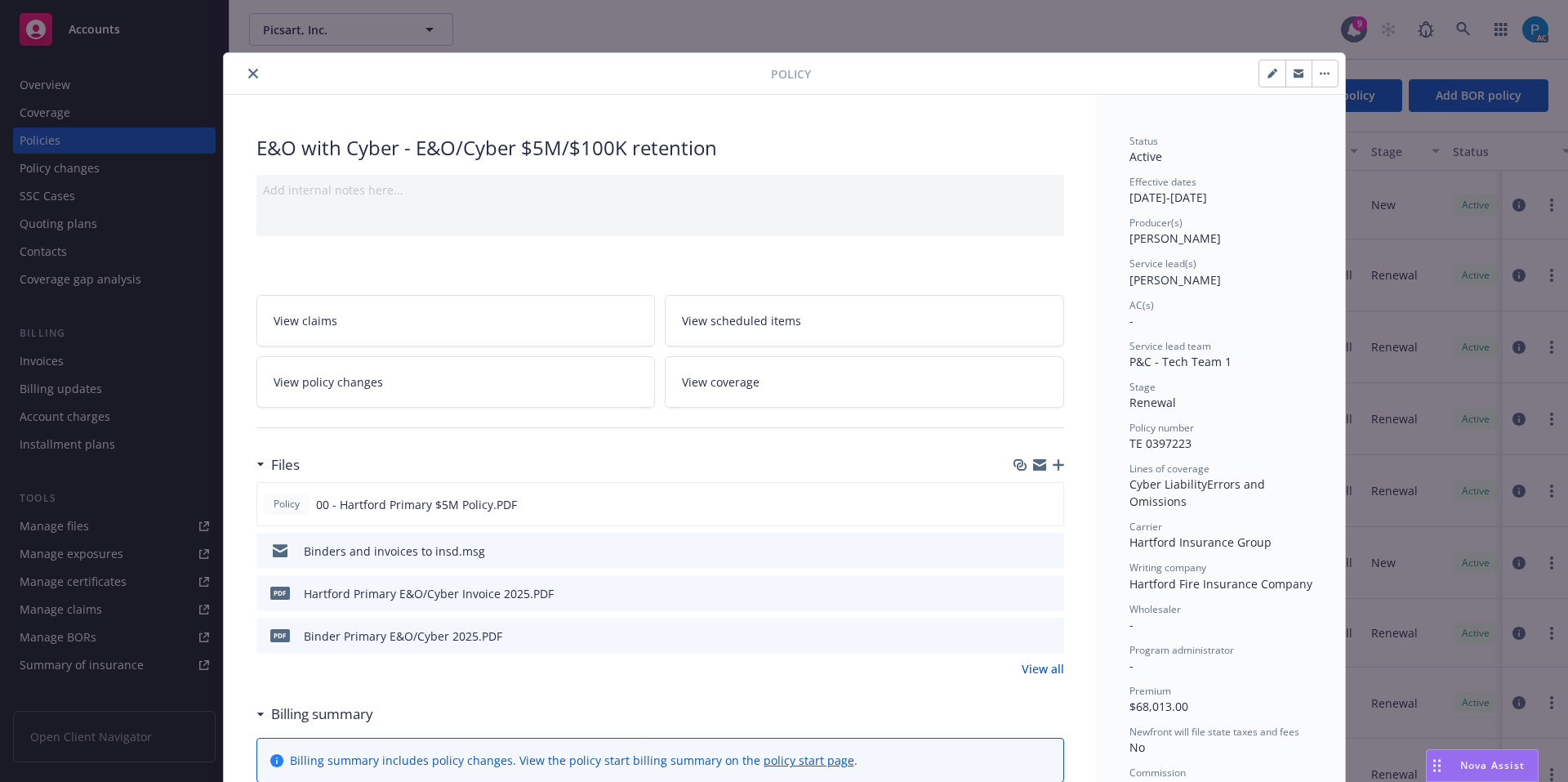
scroll to position [82, 0]
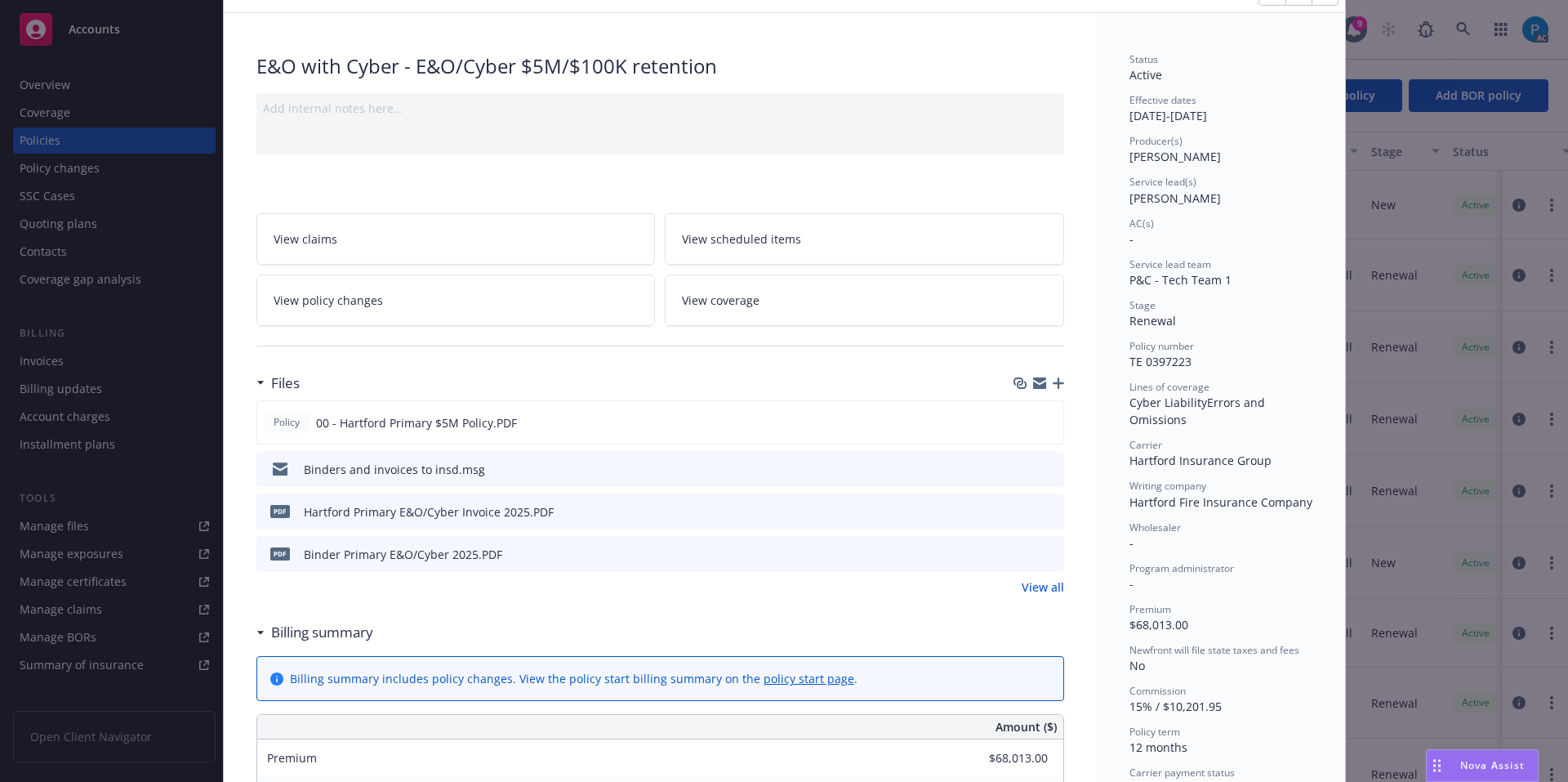
click at [1015, 504] on icon "download file" at bounding box center [1022, 510] width 13 height 13
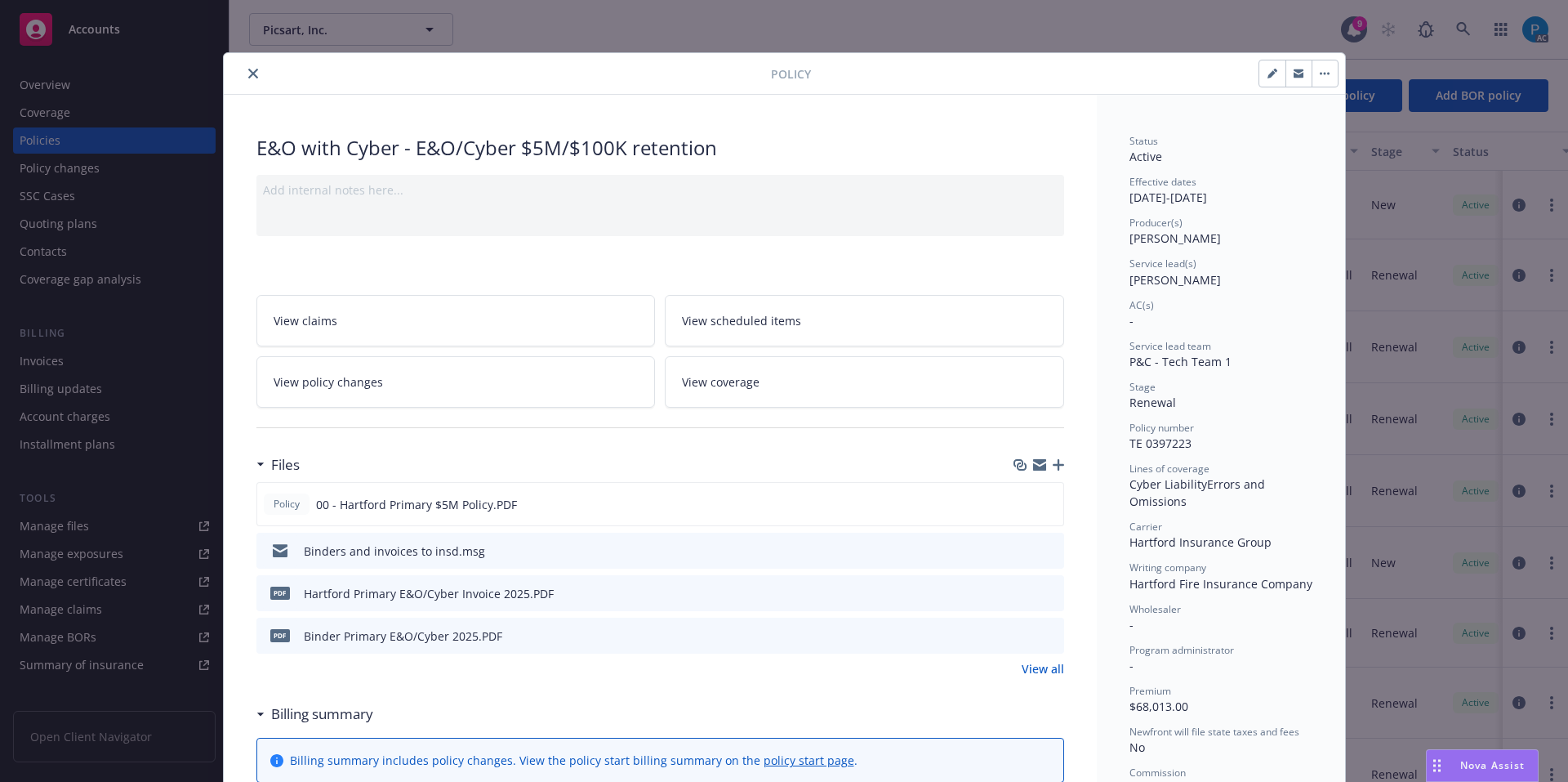
drag, startPoint x: 247, startPoint y: 75, endPoint x: 457, endPoint y: 57, distance: 210.8
click at [248, 75] on icon "close" at bounding box center [253, 74] width 10 height 10
